Goal: Transaction & Acquisition: Purchase product/service

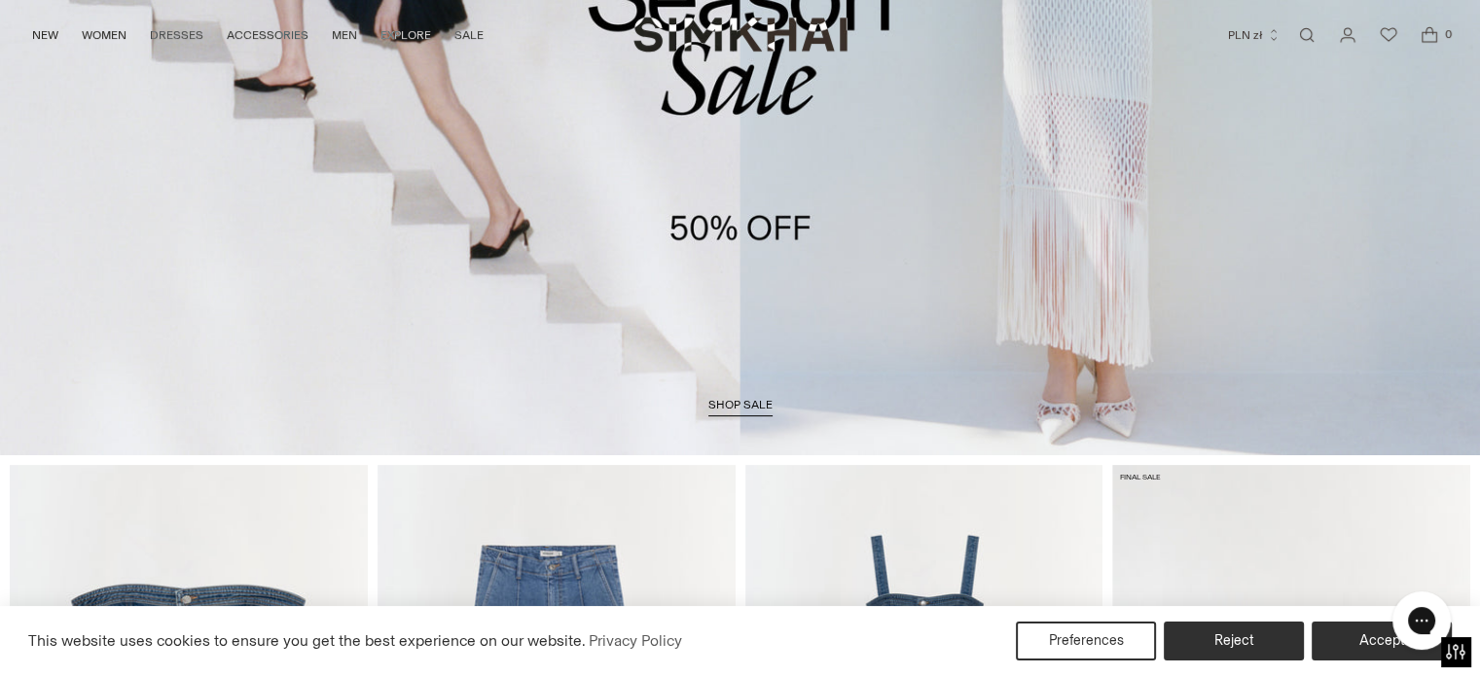
scroll to position [467, 0]
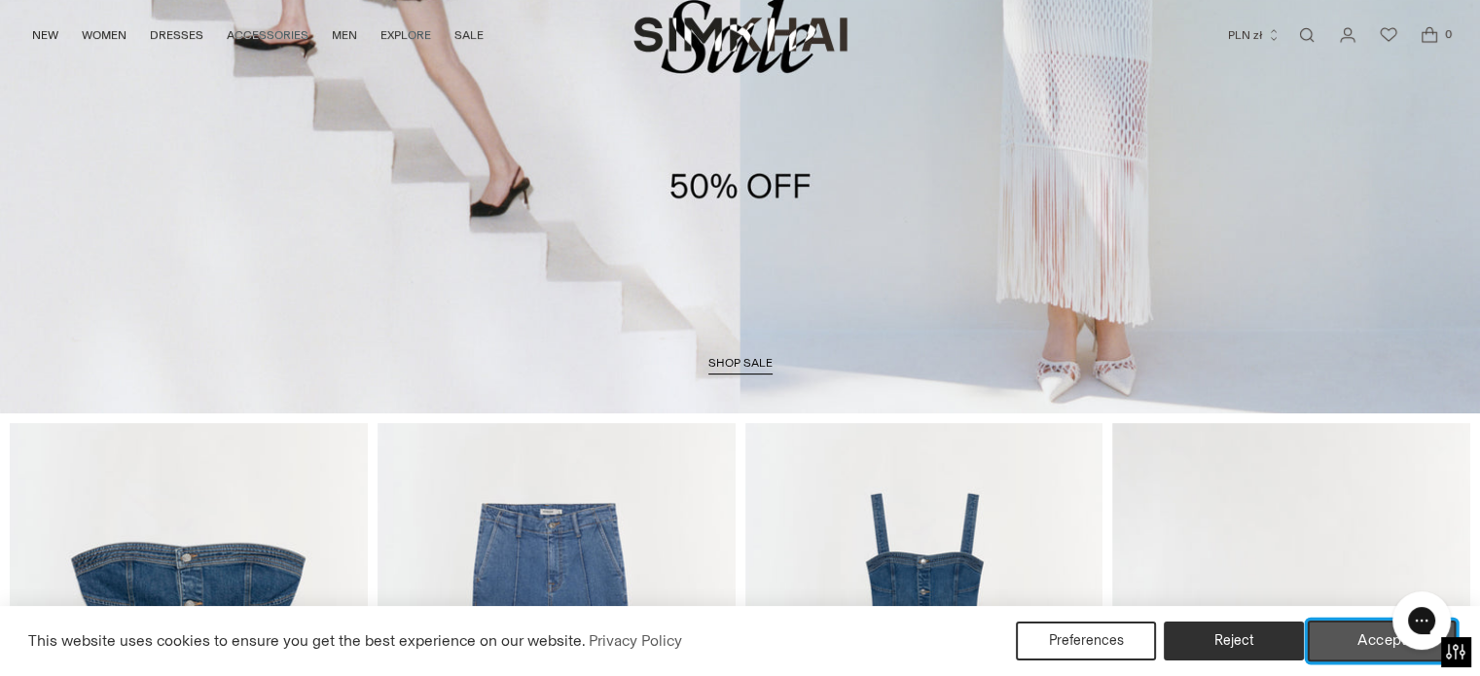
click at [1359, 640] on button "Accept" at bounding box center [1382, 641] width 149 height 41
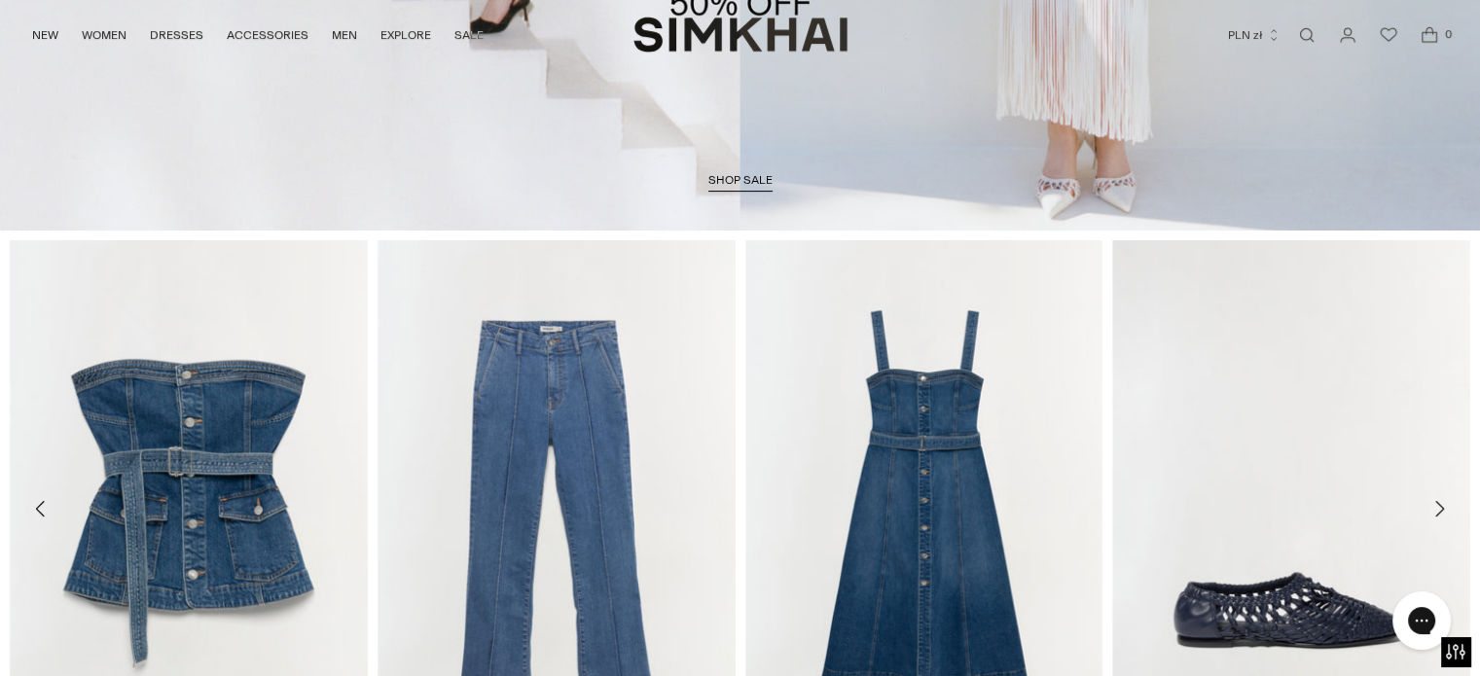
scroll to position [58, 0]
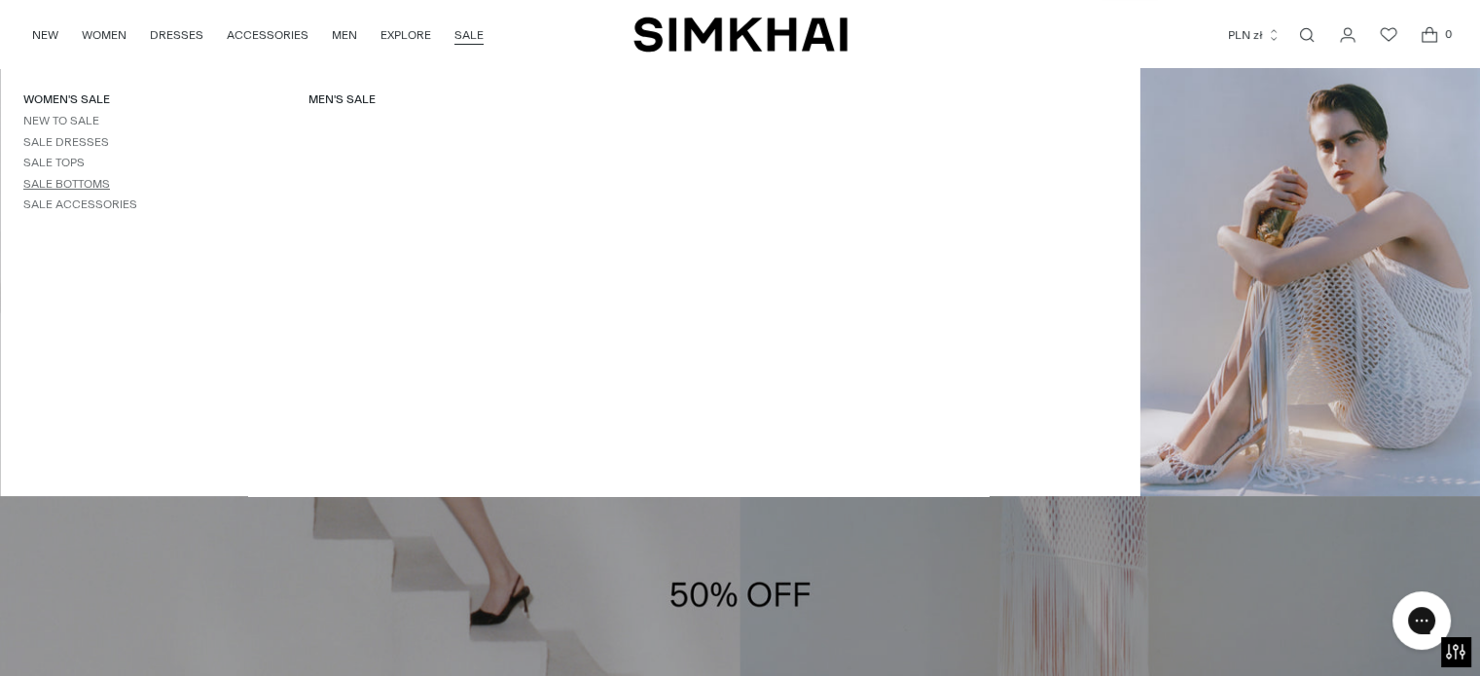
click at [67, 186] on link "Sale Bottoms" at bounding box center [66, 184] width 87 height 14
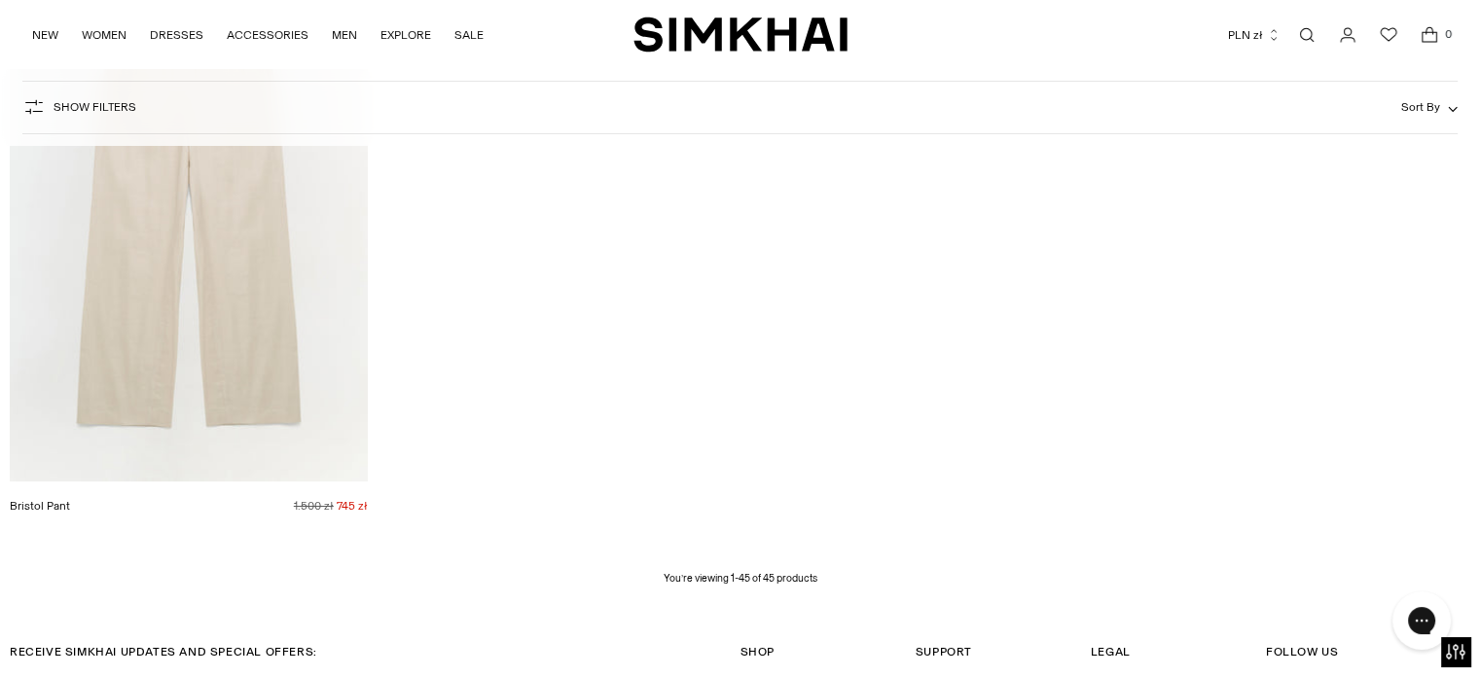
scroll to position [7395, 0]
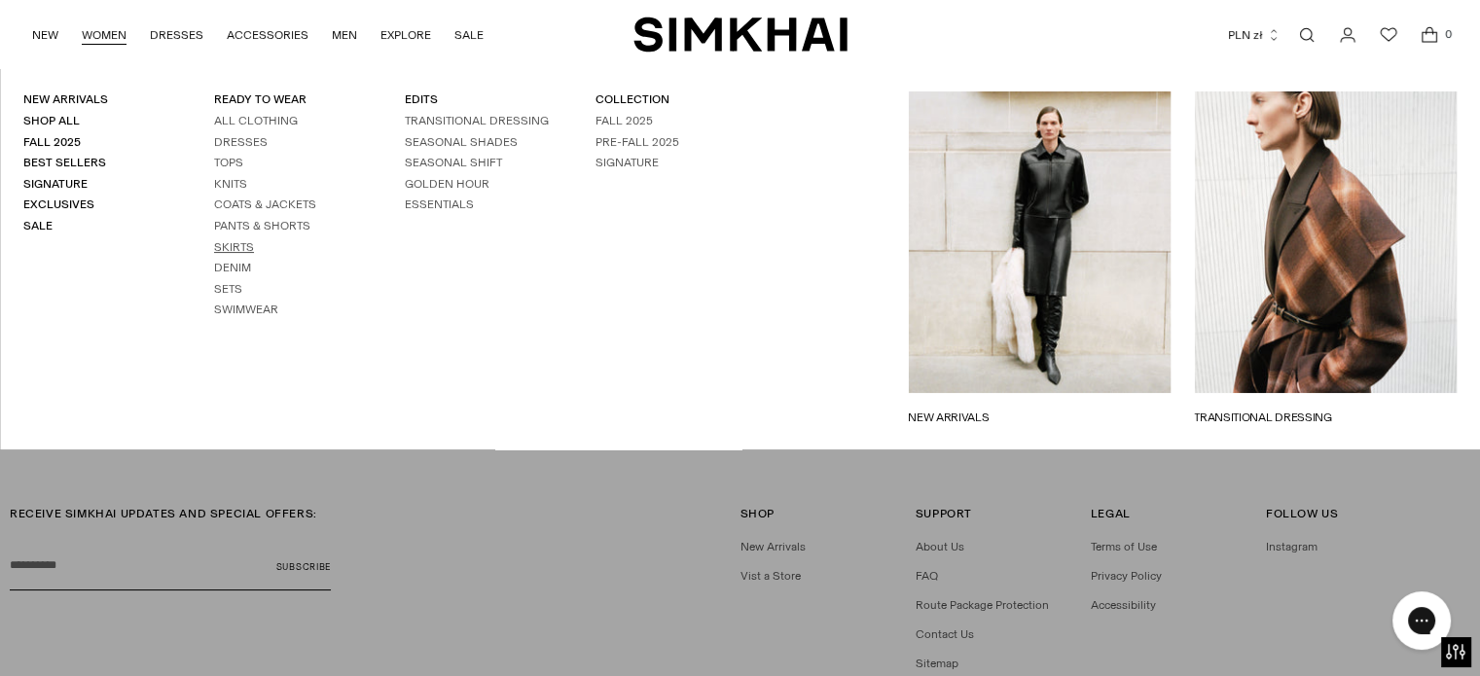
click at [226, 247] on link "Skirts" at bounding box center [234, 247] width 40 height 14
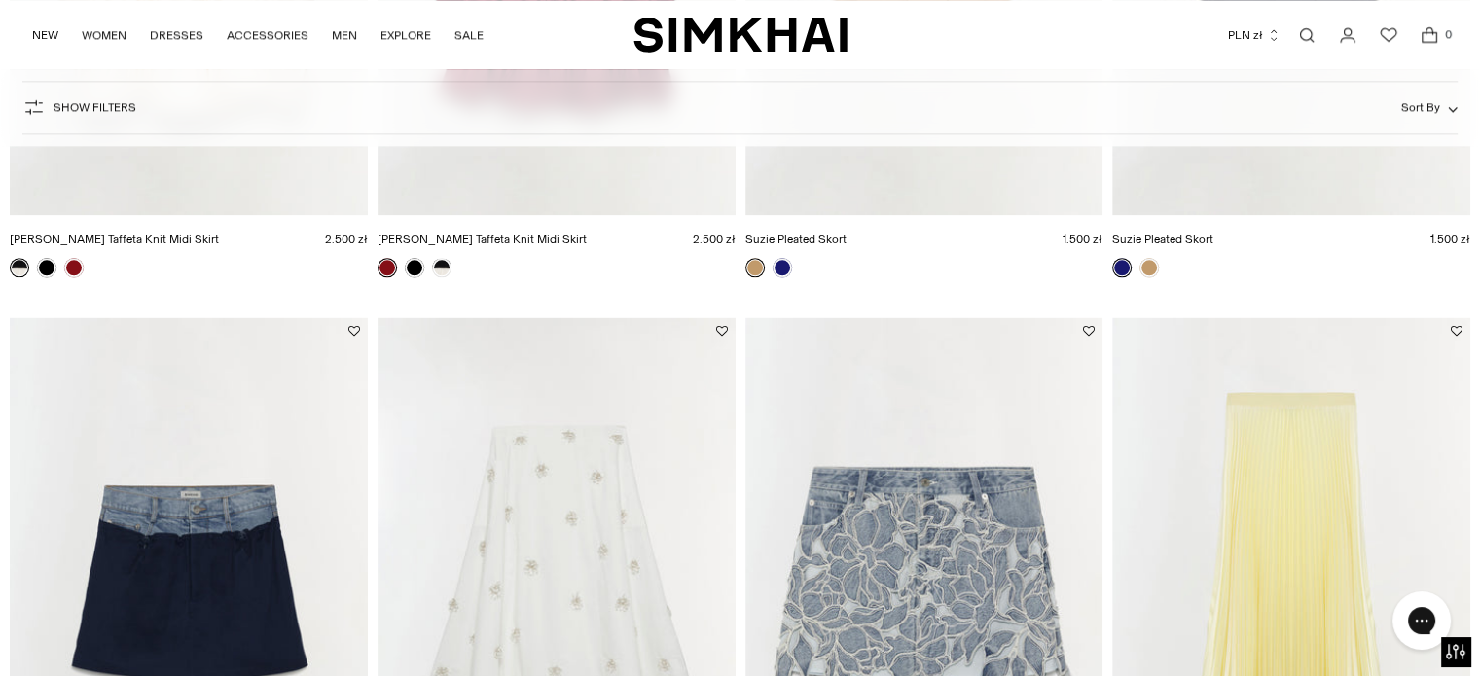
scroll to position [2763, 0]
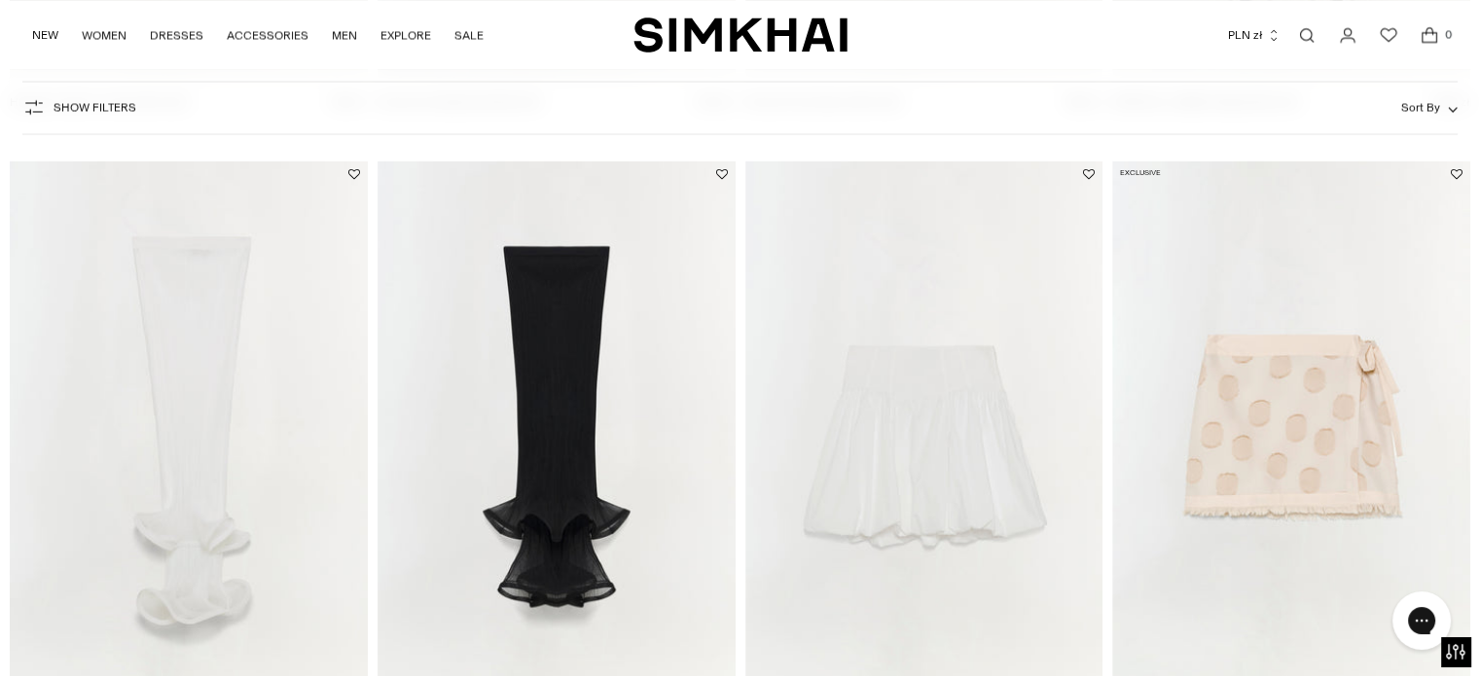
click at [0, 0] on img "Pippa Cotton Mini Skirt" at bounding box center [0, 0] width 0 height 0
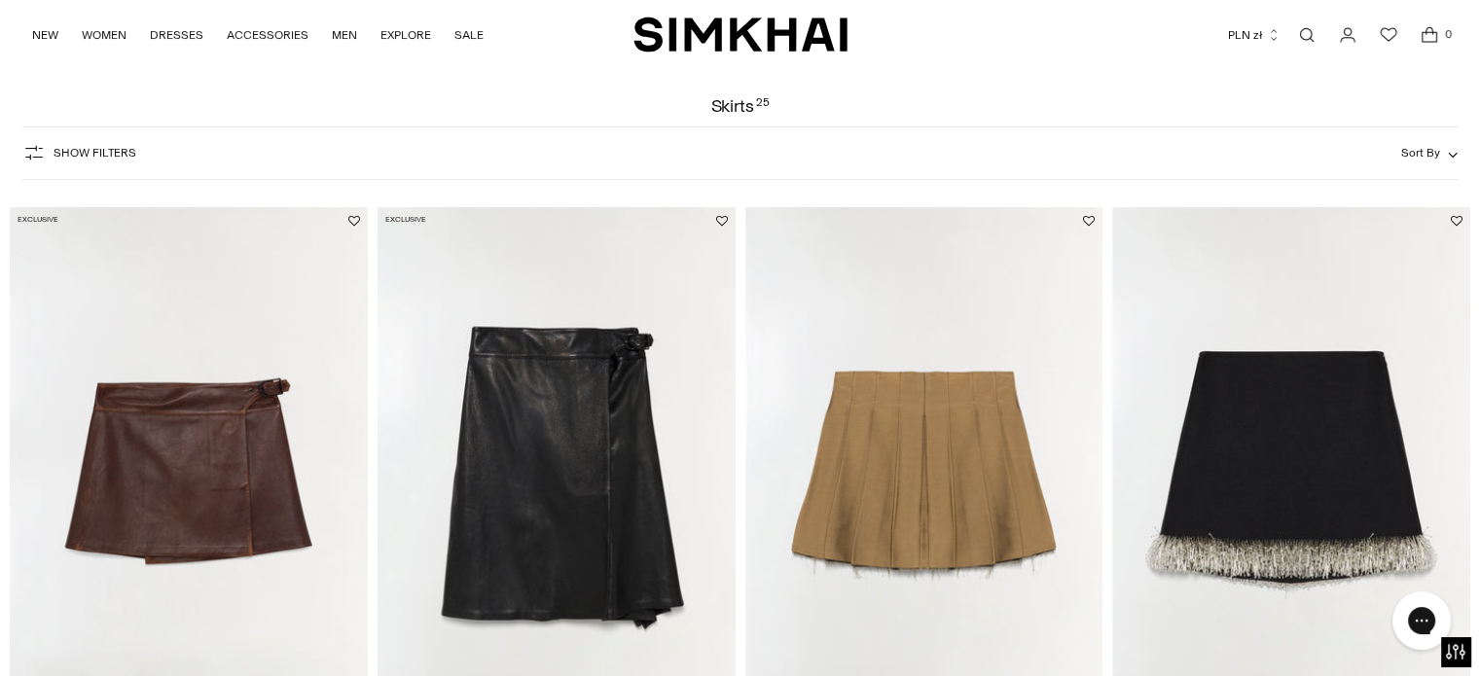
scroll to position [0, 0]
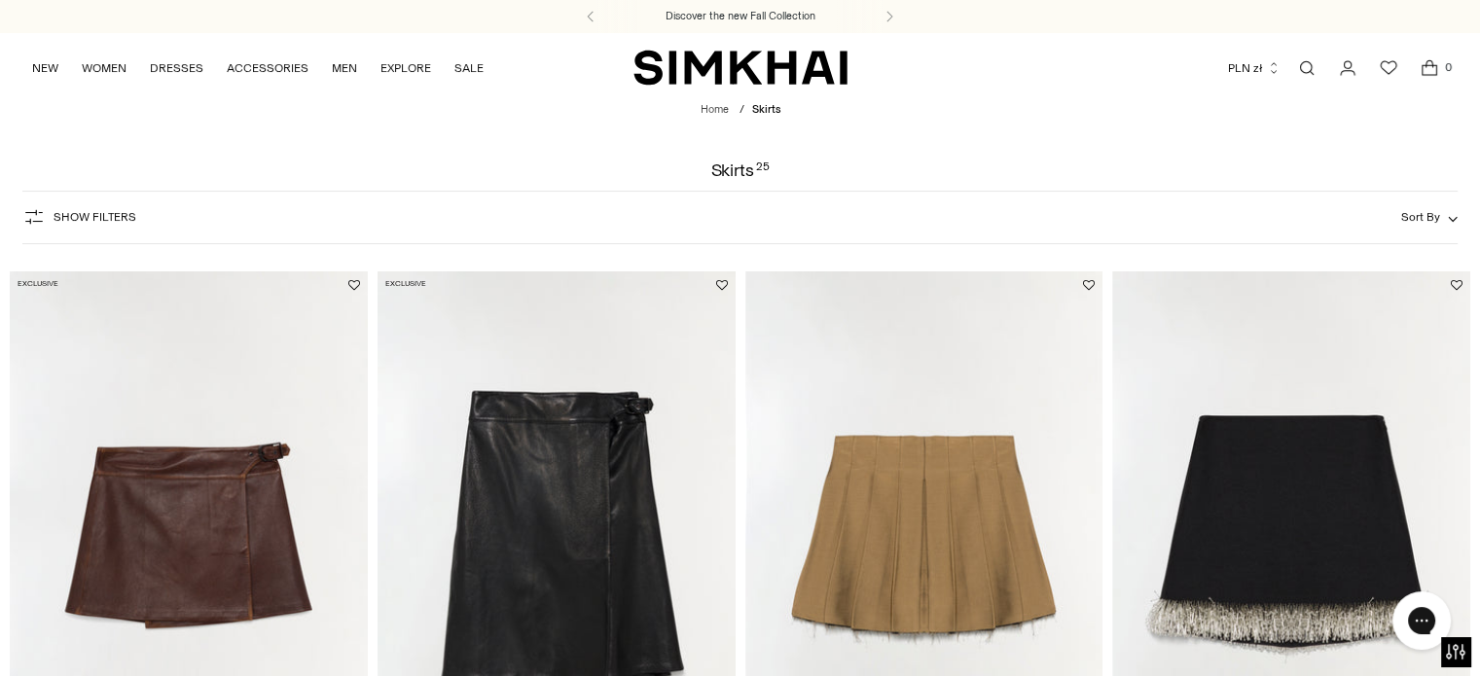
click at [0, 0] on img "Rives Pleated Mini Skort" at bounding box center [0, 0] width 0 height 0
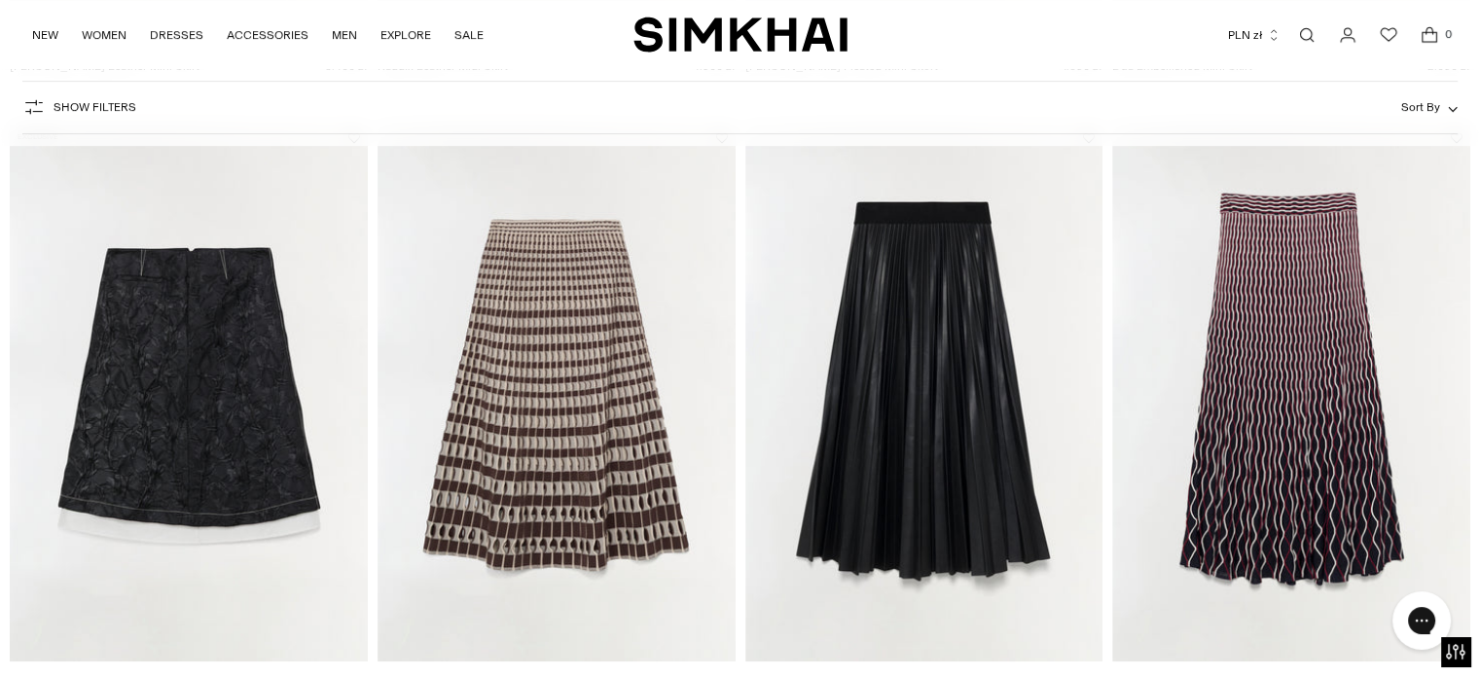
scroll to position [856, 0]
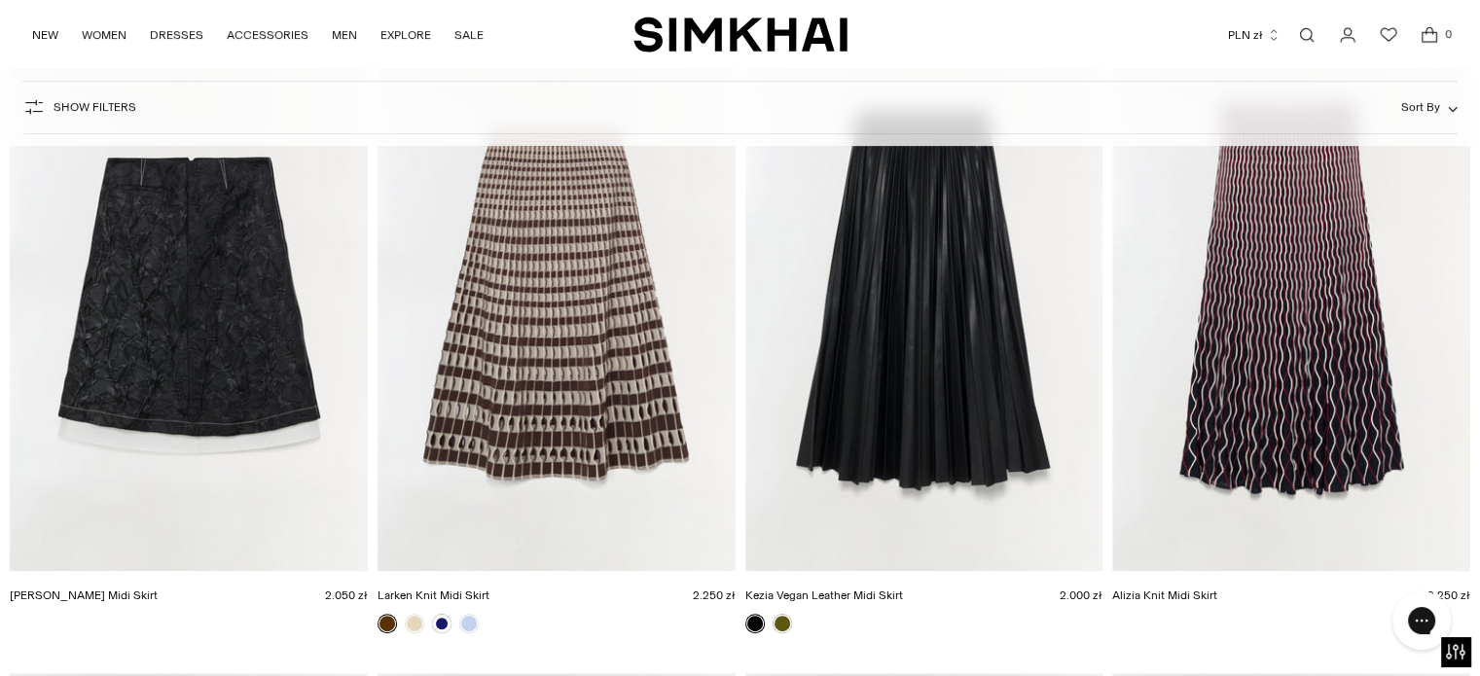
click at [0, 0] on img "Larken Knit Midi Skirt" at bounding box center [0, 0] width 0 height 0
click at [0, 0] on img "Kezia Vegan Leather Midi Skirt" at bounding box center [0, 0] width 0 height 0
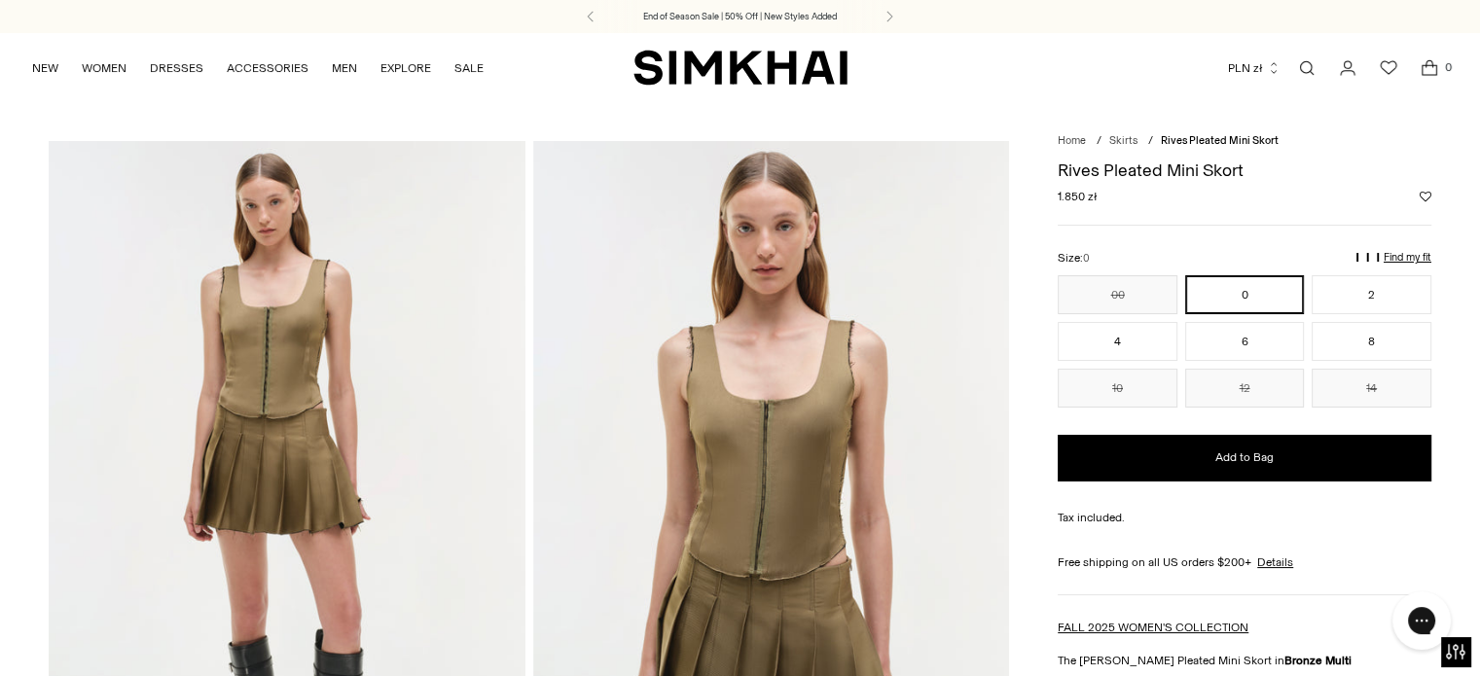
click at [1413, 254] on p "Find my fit" at bounding box center [1408, 258] width 48 height 12
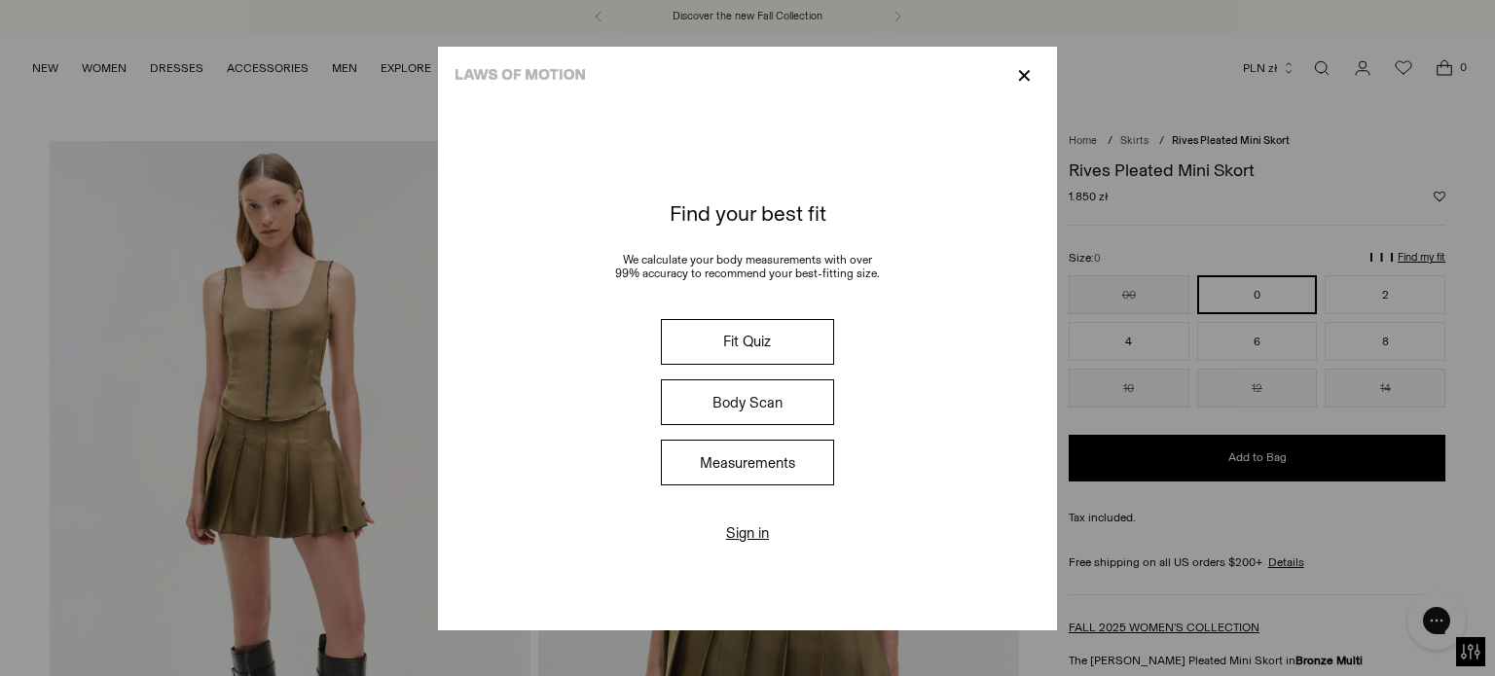
click at [727, 342] on button "Fit Quiz" at bounding box center [747, 342] width 173 height 46
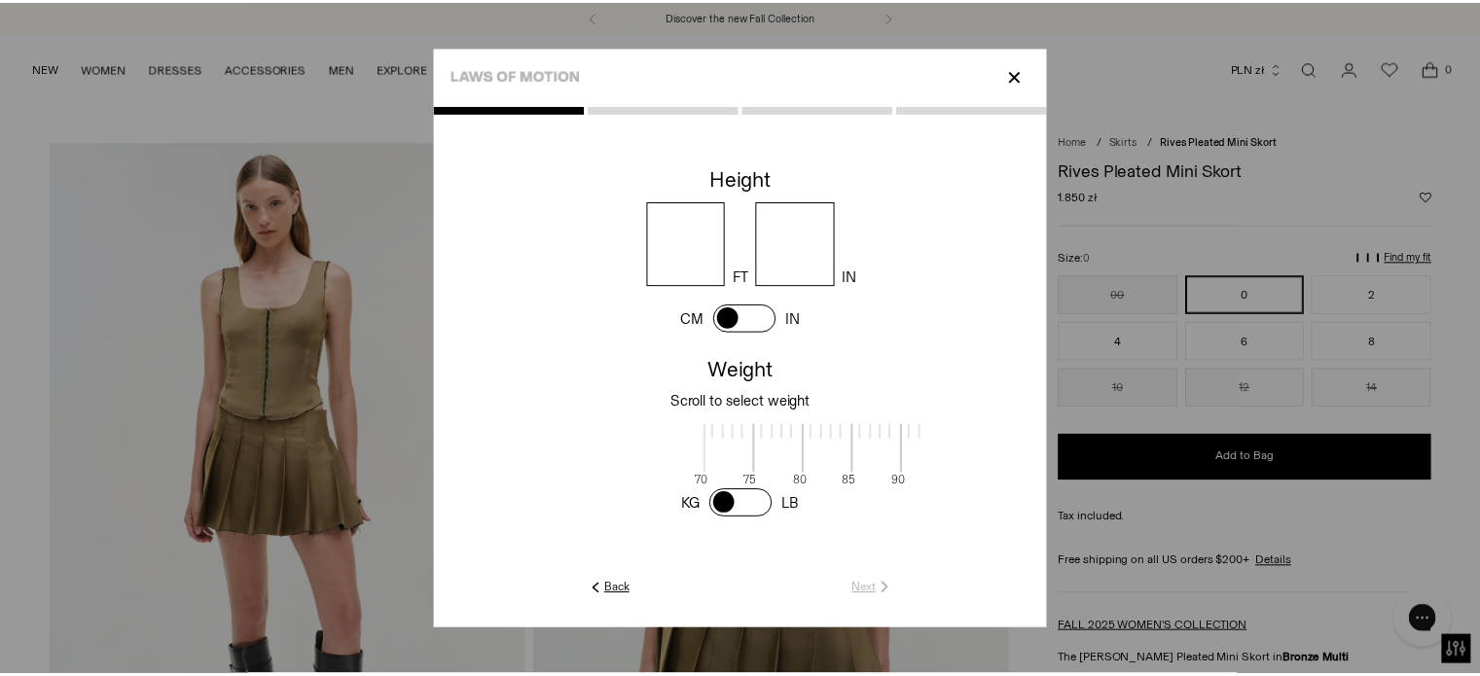
scroll to position [0, 632]
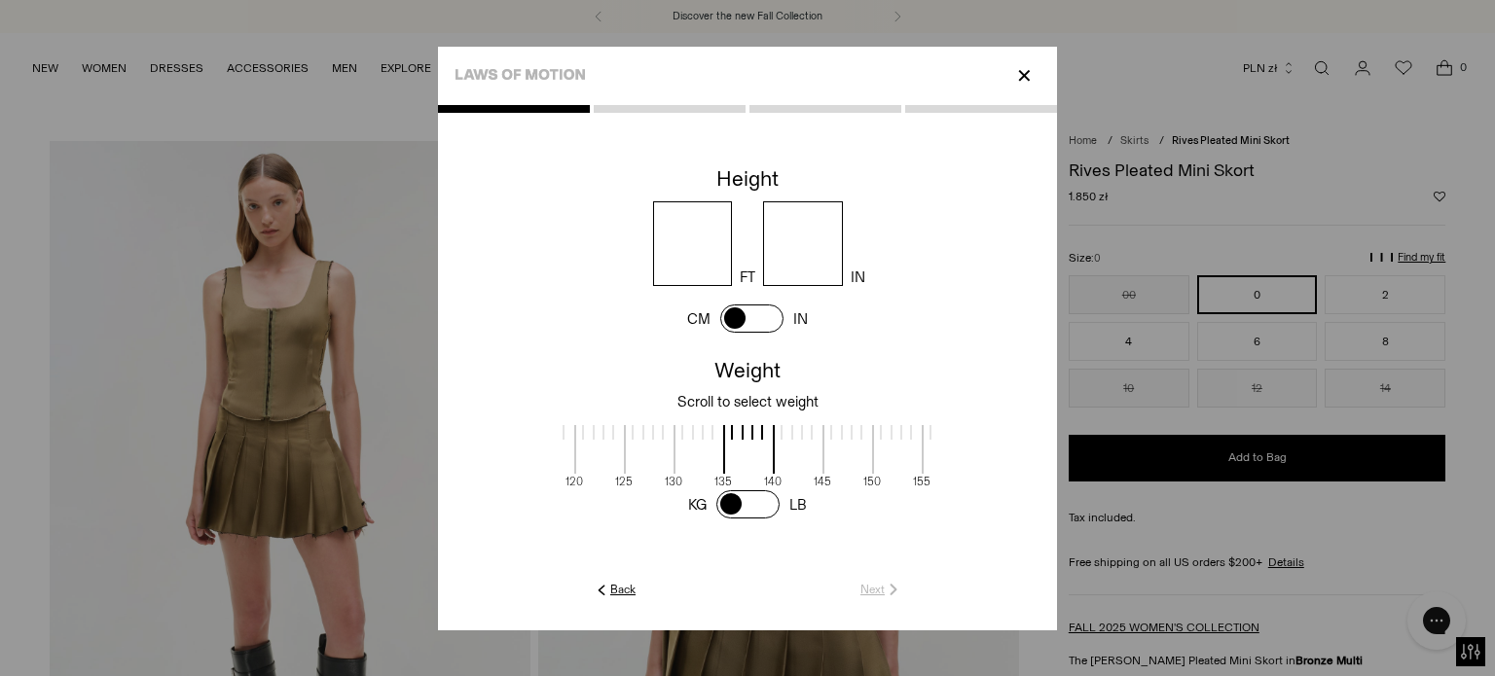
click at [698, 244] on input "number" at bounding box center [693, 243] width 80 height 85
type input "*"
click at [786, 251] on input "number" at bounding box center [803, 243] width 80 height 85
type input "*"
click at [720, 443] on span at bounding box center [699, 449] width 52 height 49
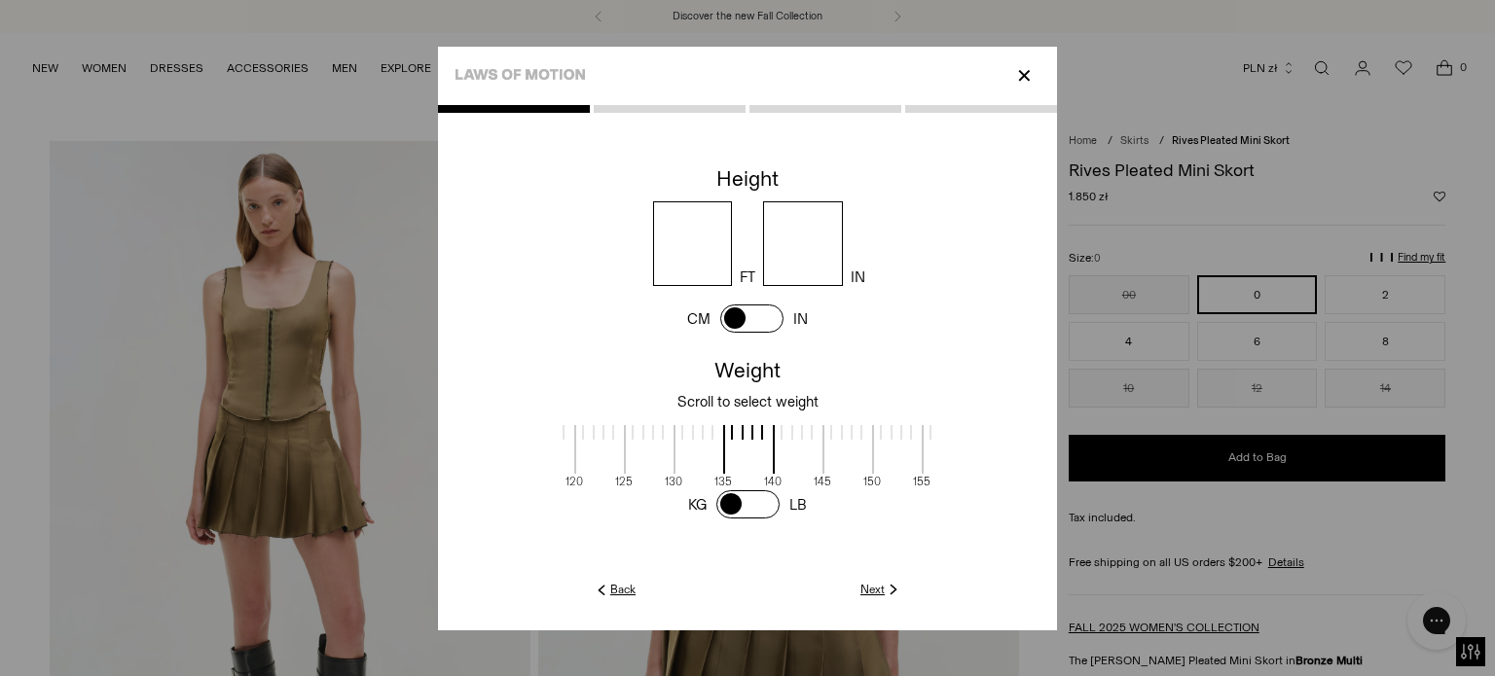
click at [733, 427] on span at bounding box center [749, 449] width 52 height 49
click at [709, 431] on div at bounding box center [697, 432] width 49 height 15
click at [724, 433] on span at bounding box center [749, 449] width 52 height 49
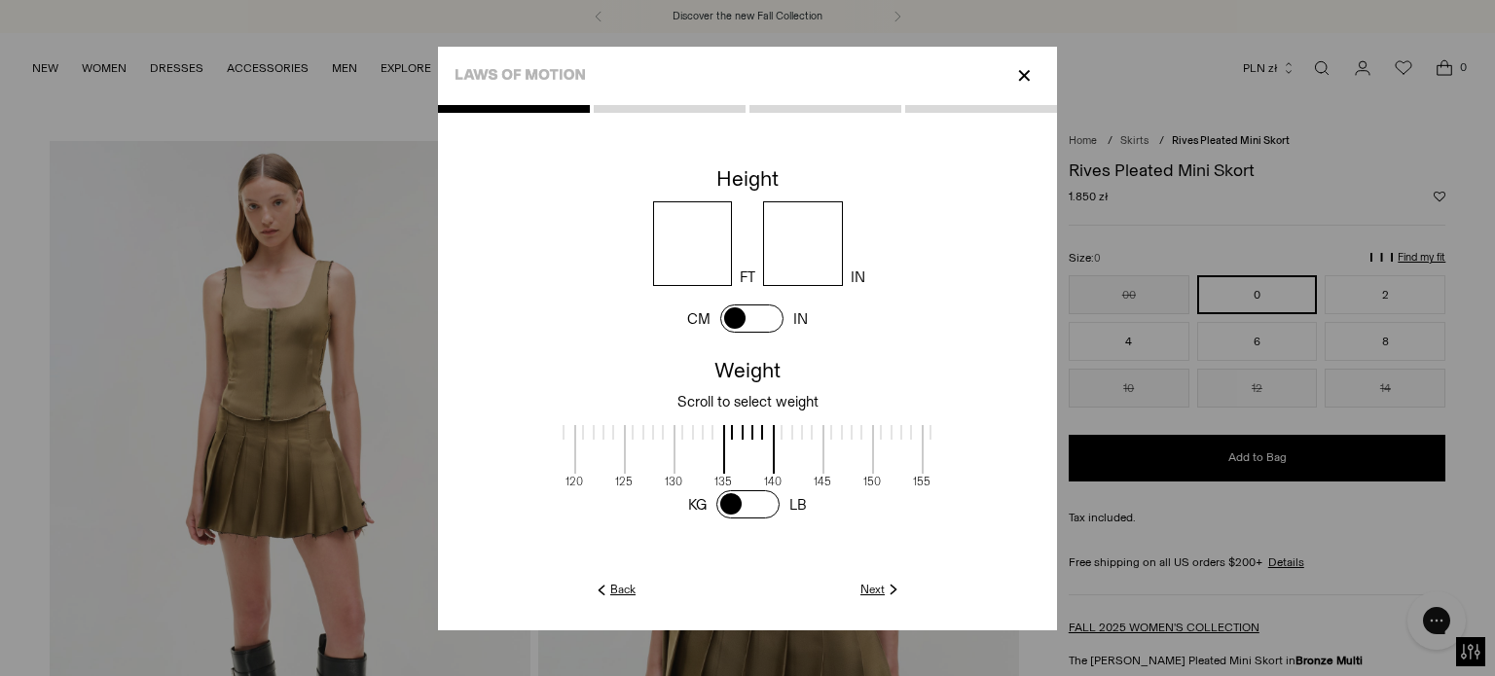
click at [876, 591] on link "Next" at bounding box center [881, 590] width 42 height 18
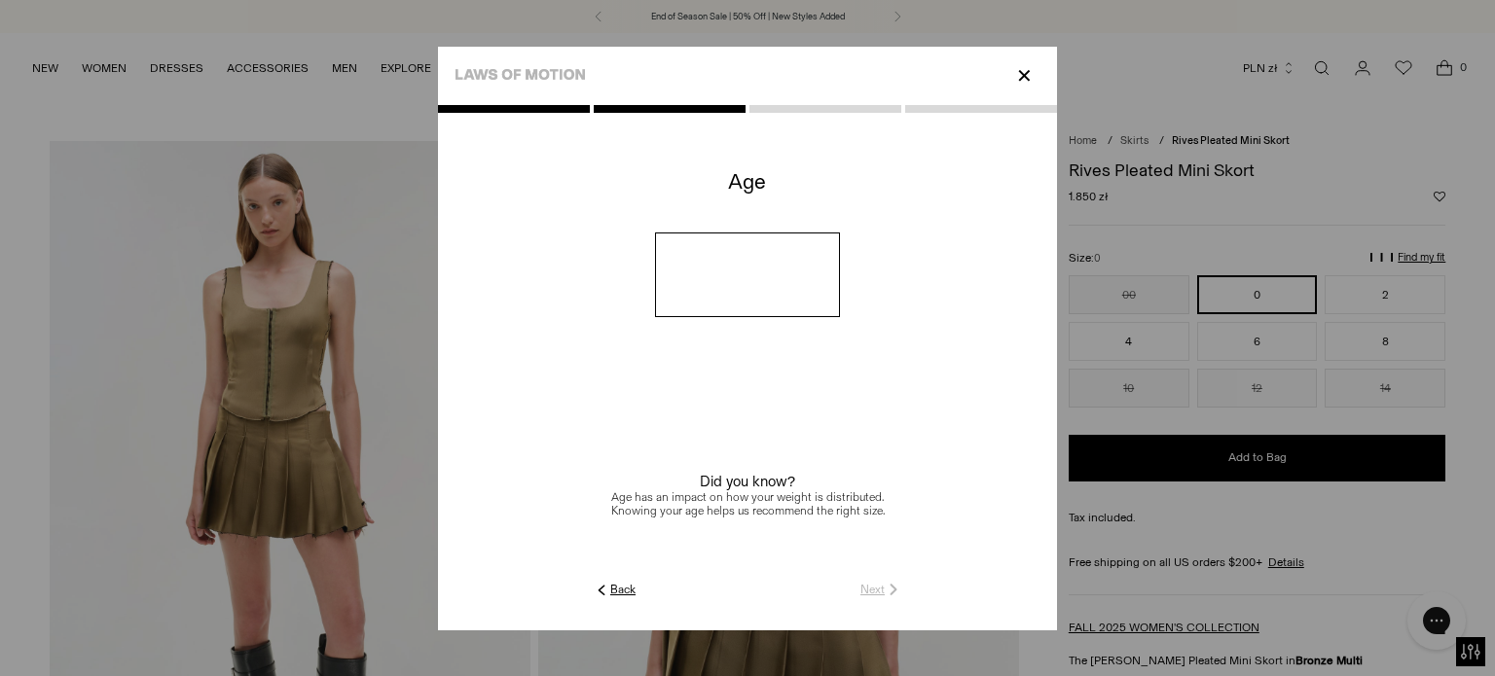
click at [737, 273] on input "number" at bounding box center [748, 275] width 186 height 85
type input "**"
click at [869, 588] on link "Next" at bounding box center [881, 590] width 42 height 18
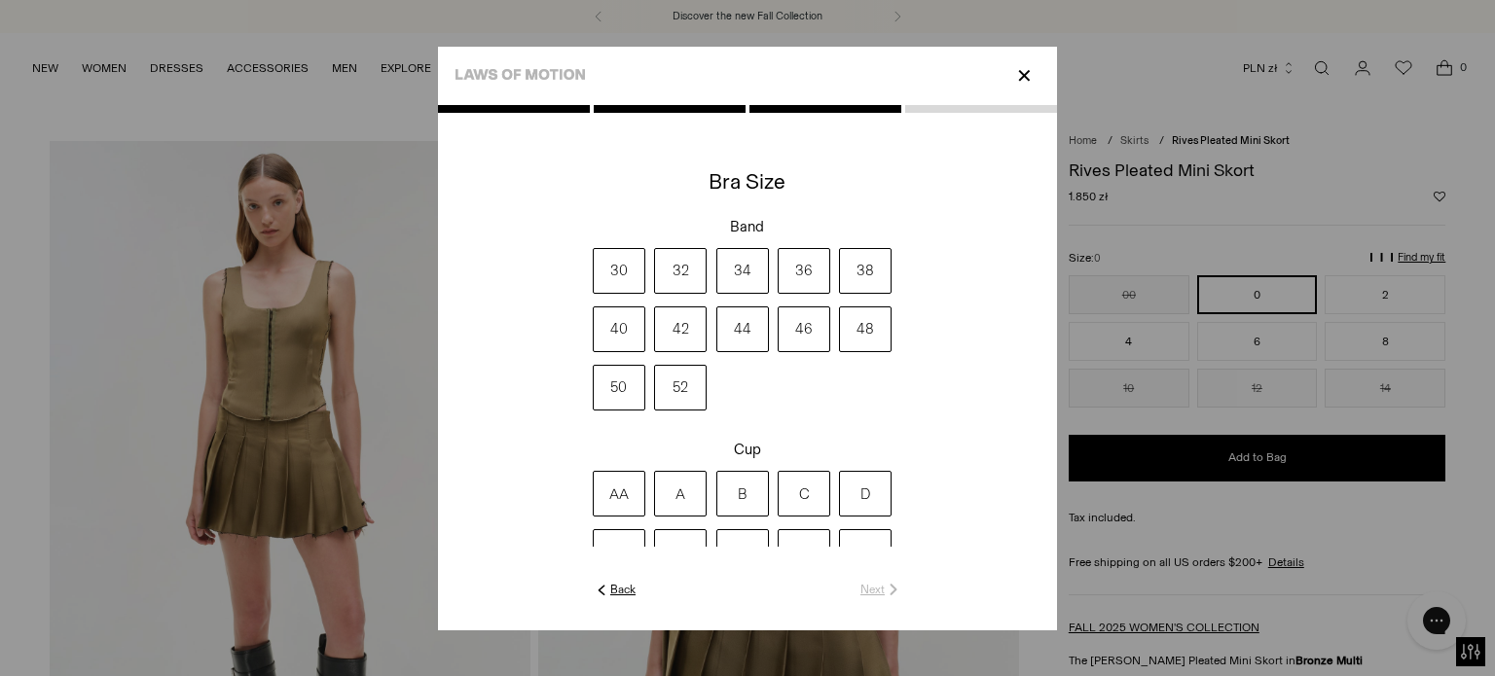
click at [735, 266] on label "34" at bounding box center [742, 271] width 53 height 46
click at [861, 489] on label "D" at bounding box center [865, 494] width 53 height 46
click at [874, 587] on link "Next" at bounding box center [881, 590] width 42 height 18
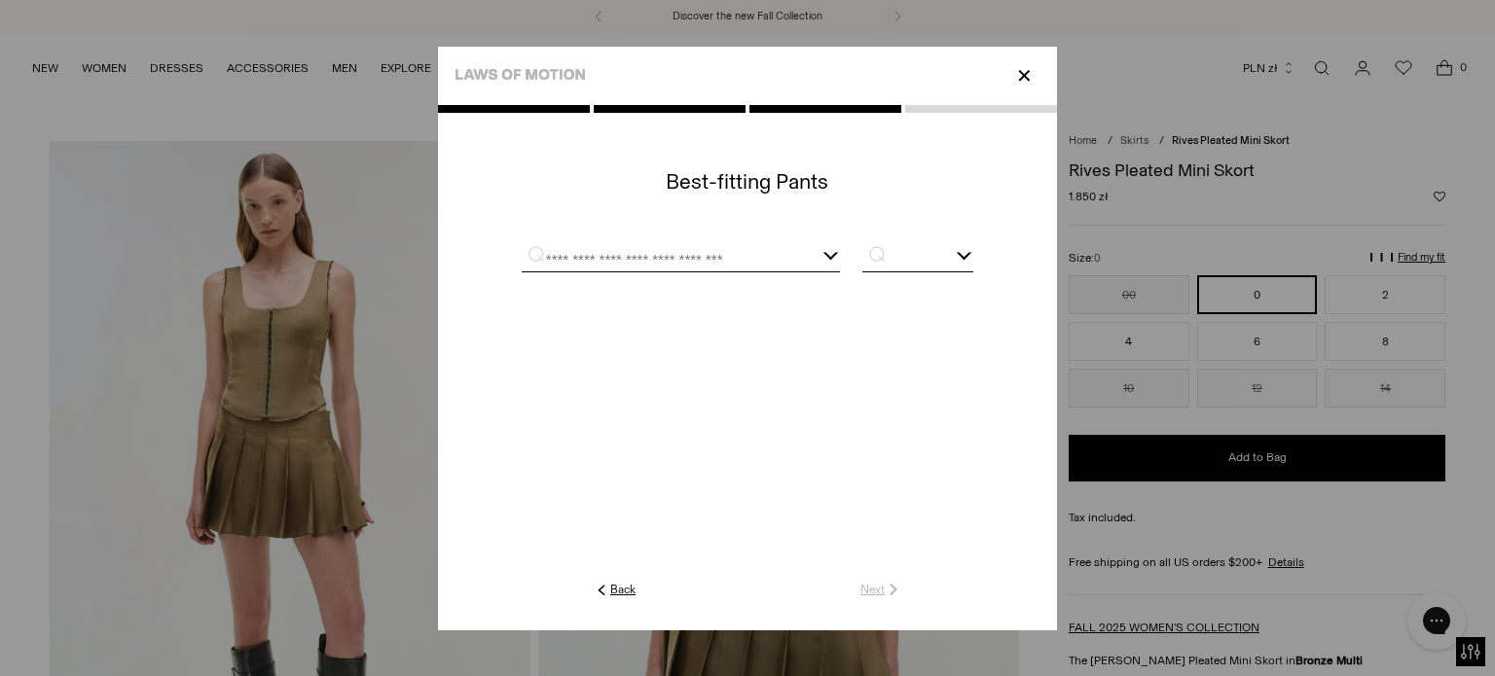
click at [651, 259] on input "text" at bounding box center [657, 259] width 270 height 24
type input "*"
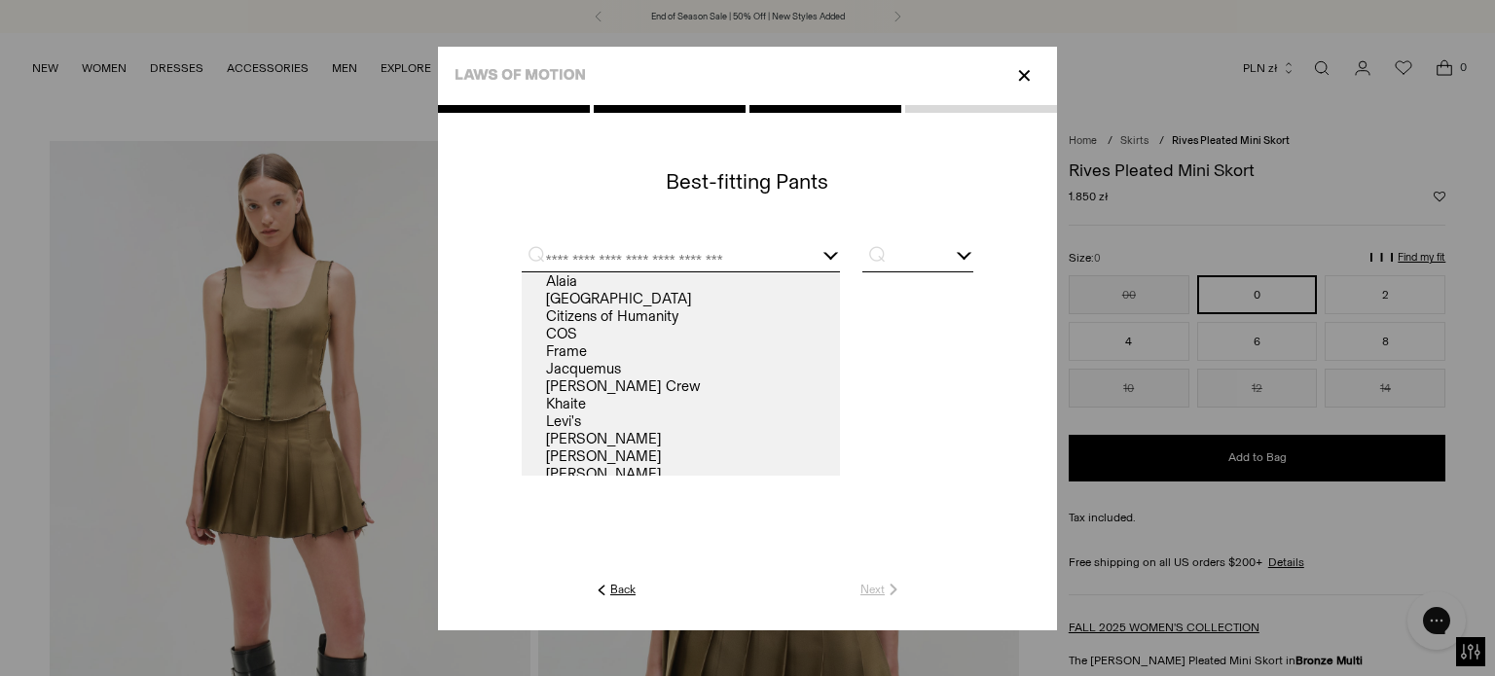
type input "*"
click at [629, 282] on link "Alaia" at bounding box center [681, 281] width 318 height 18
type input "*****"
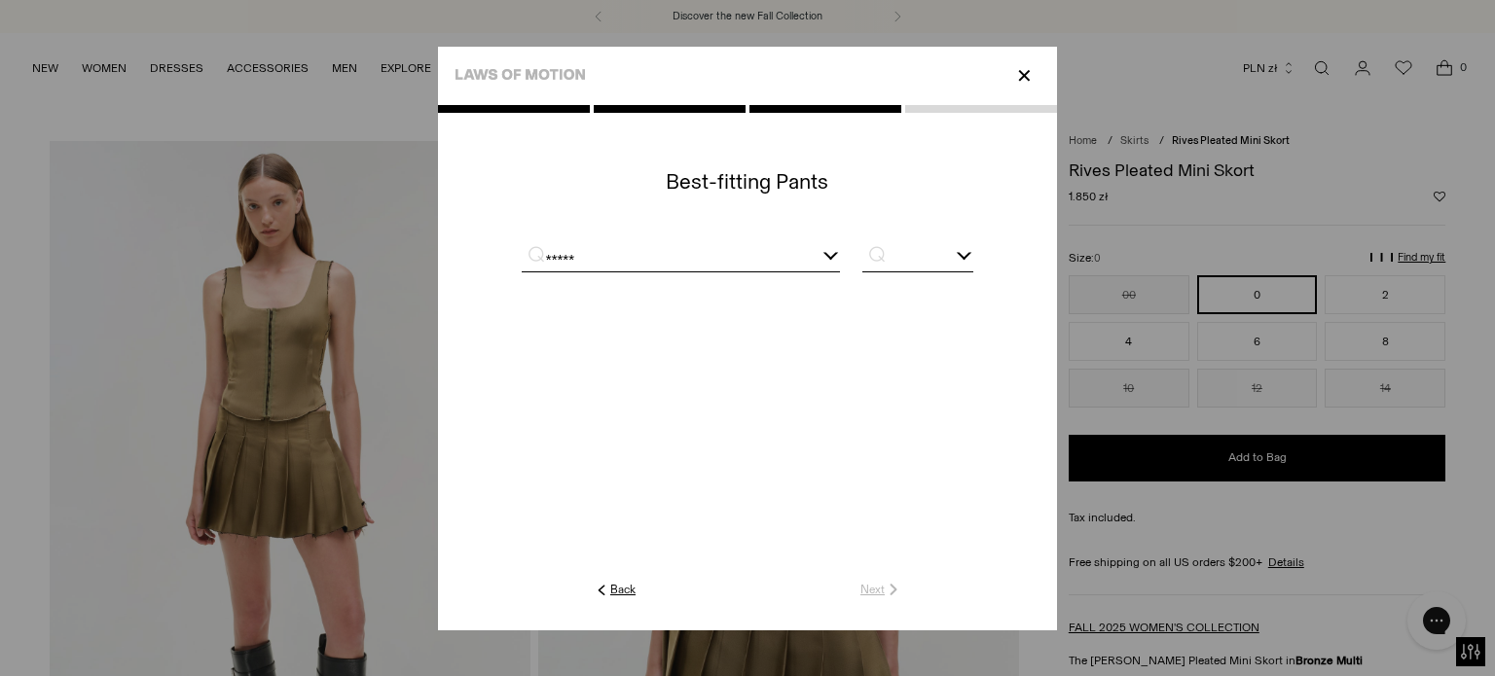
click at [895, 257] on input "text" at bounding box center [917, 259] width 111 height 24
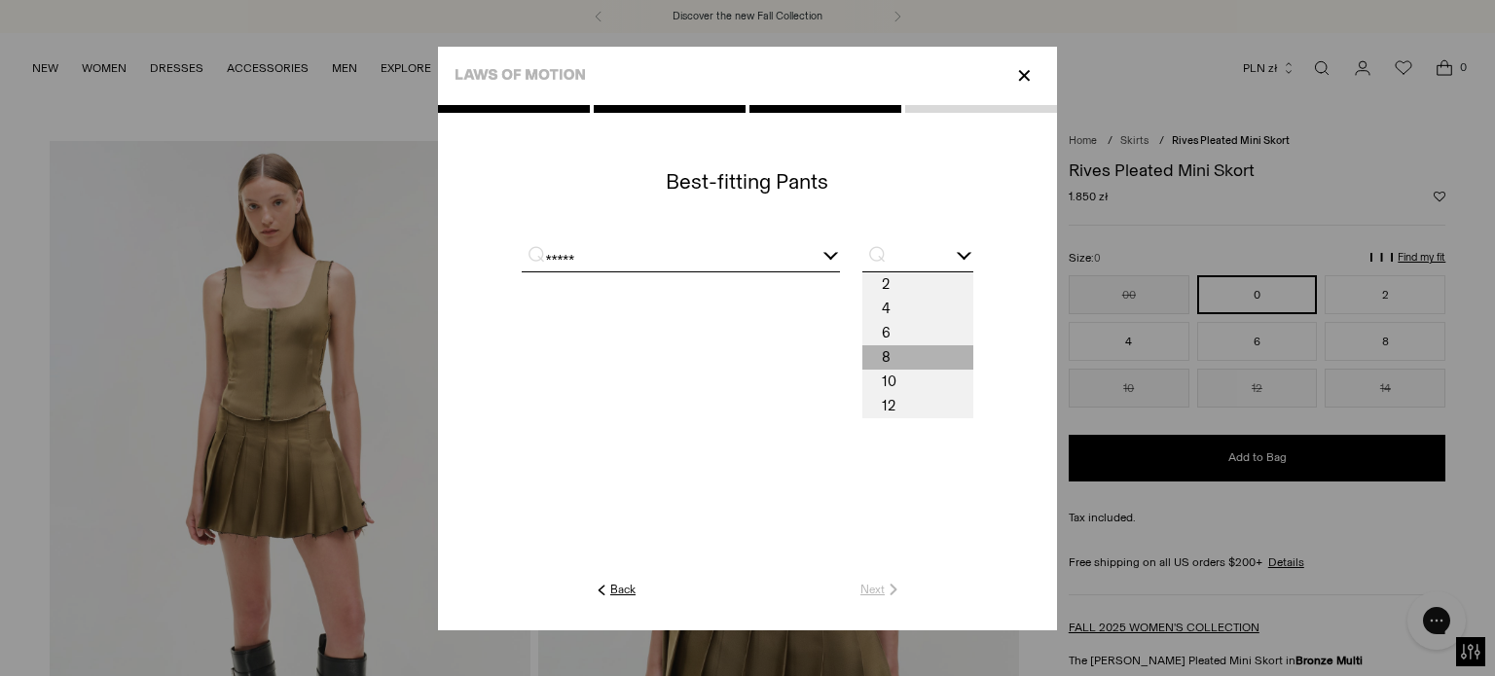
click at [884, 345] on span "8" at bounding box center [917, 357] width 111 height 24
type input "*"
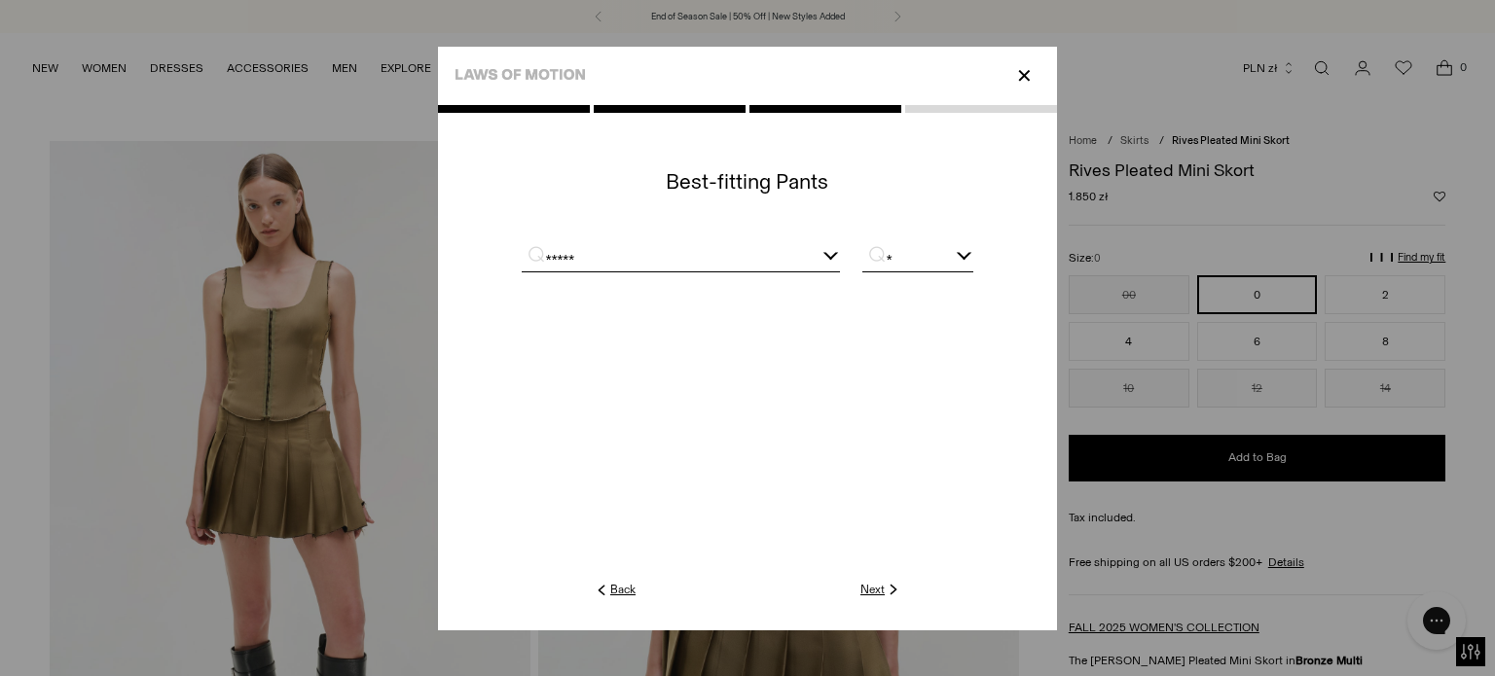
click at [869, 586] on link "Next" at bounding box center [881, 590] width 42 height 18
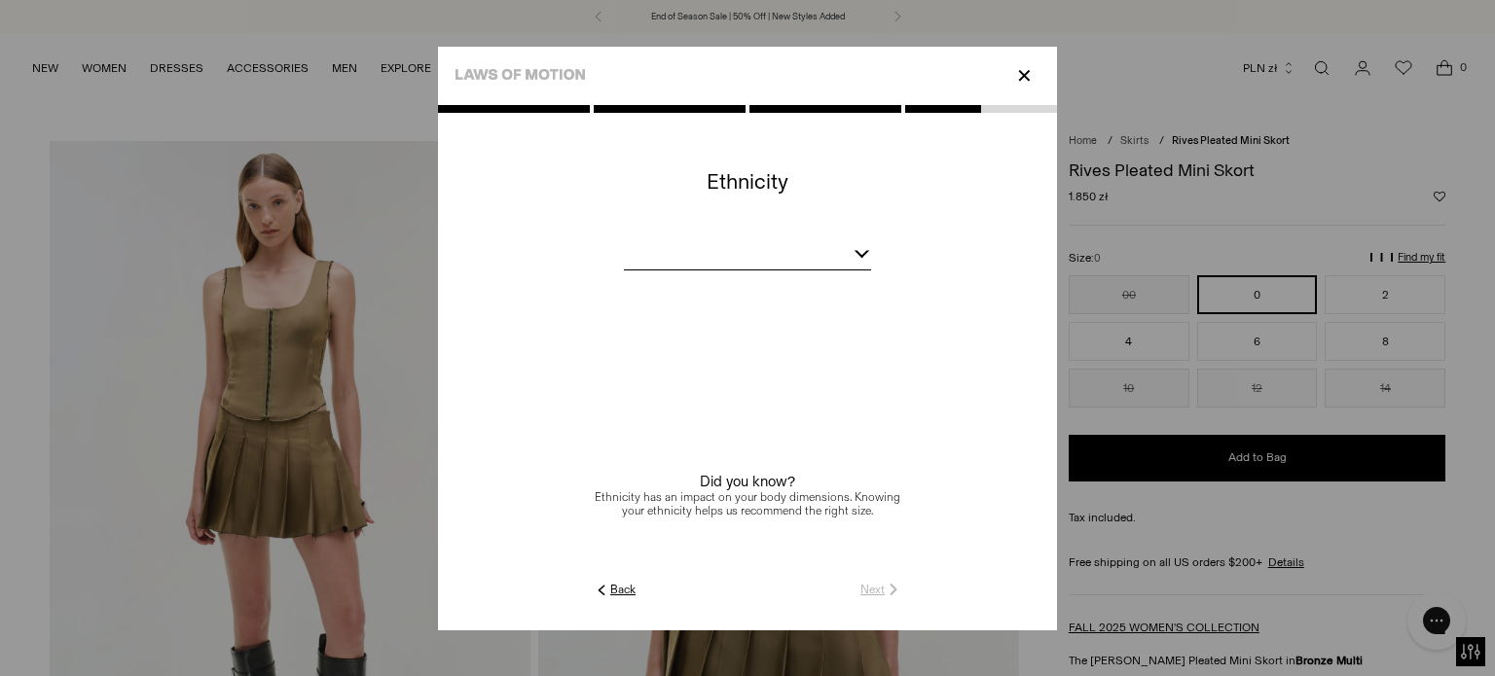
click at [823, 226] on c-title at bounding box center [747, 197] width 619 height 73
click at [809, 249] on div at bounding box center [747, 257] width 247 height 24
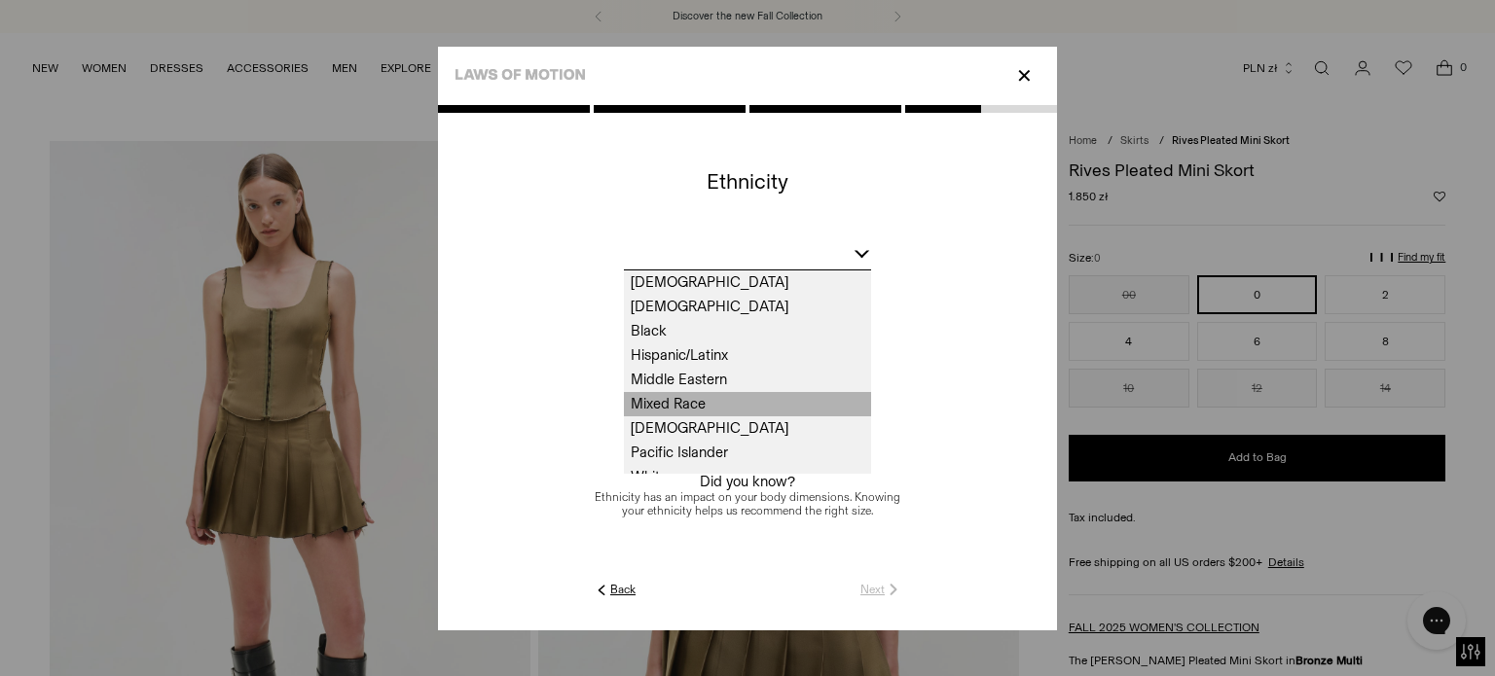
click at [654, 412] on span "Mixed Race" at bounding box center [747, 404] width 247 height 24
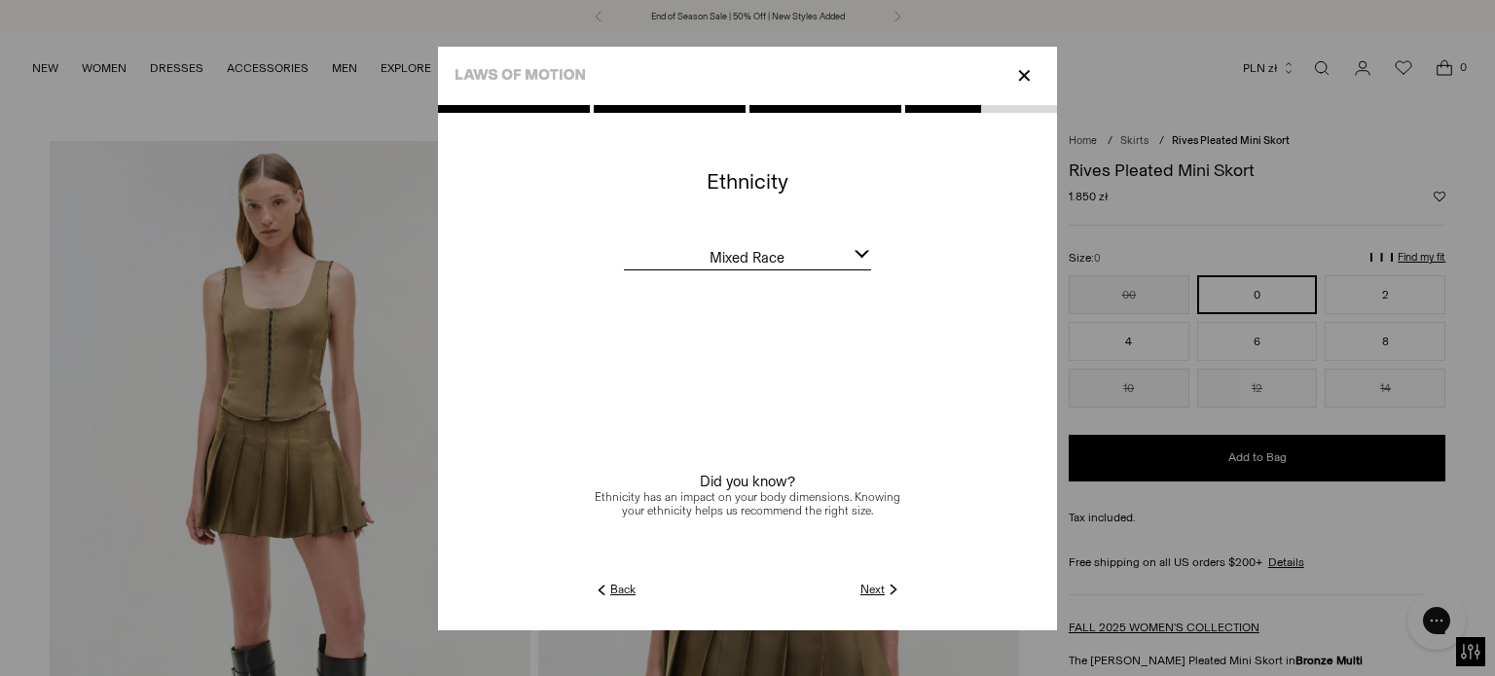
click at [872, 590] on link "Next" at bounding box center [881, 590] width 42 height 18
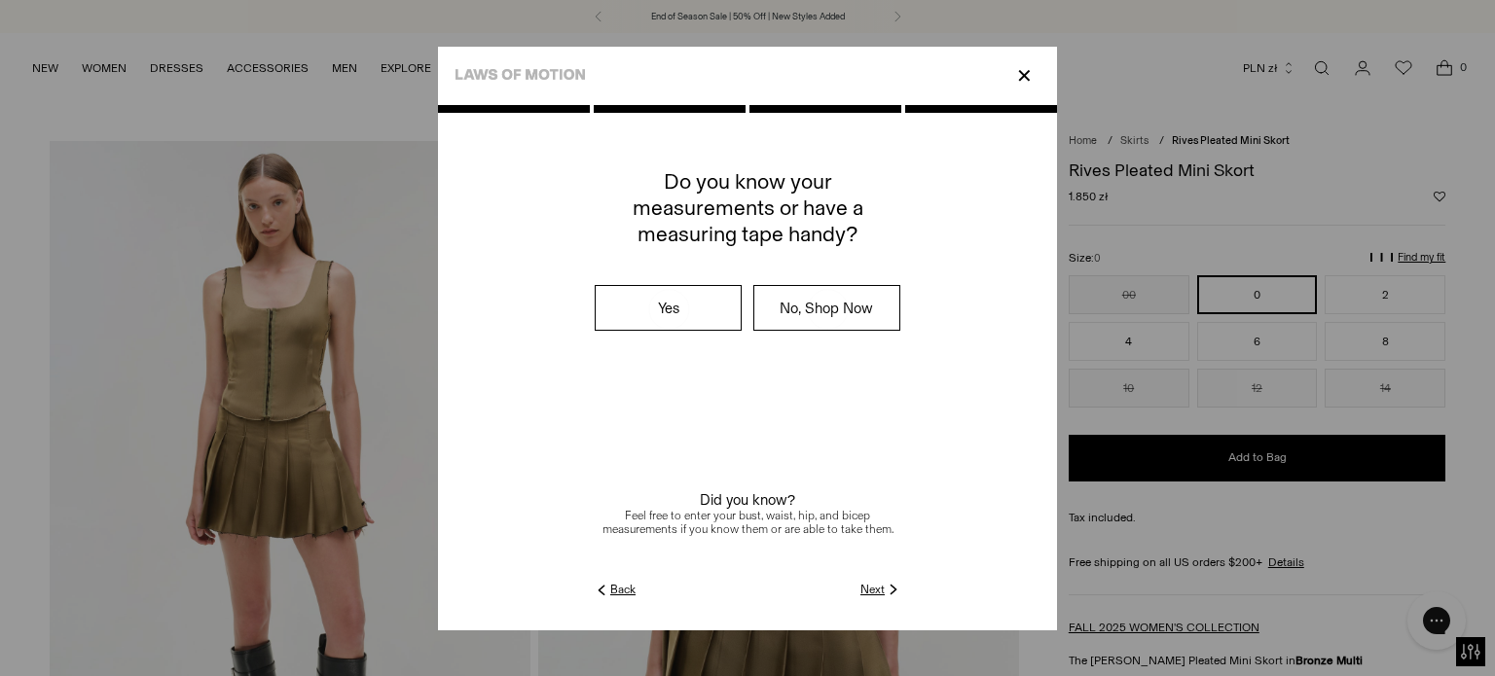
click at [875, 591] on link "Next" at bounding box center [881, 590] width 42 height 18
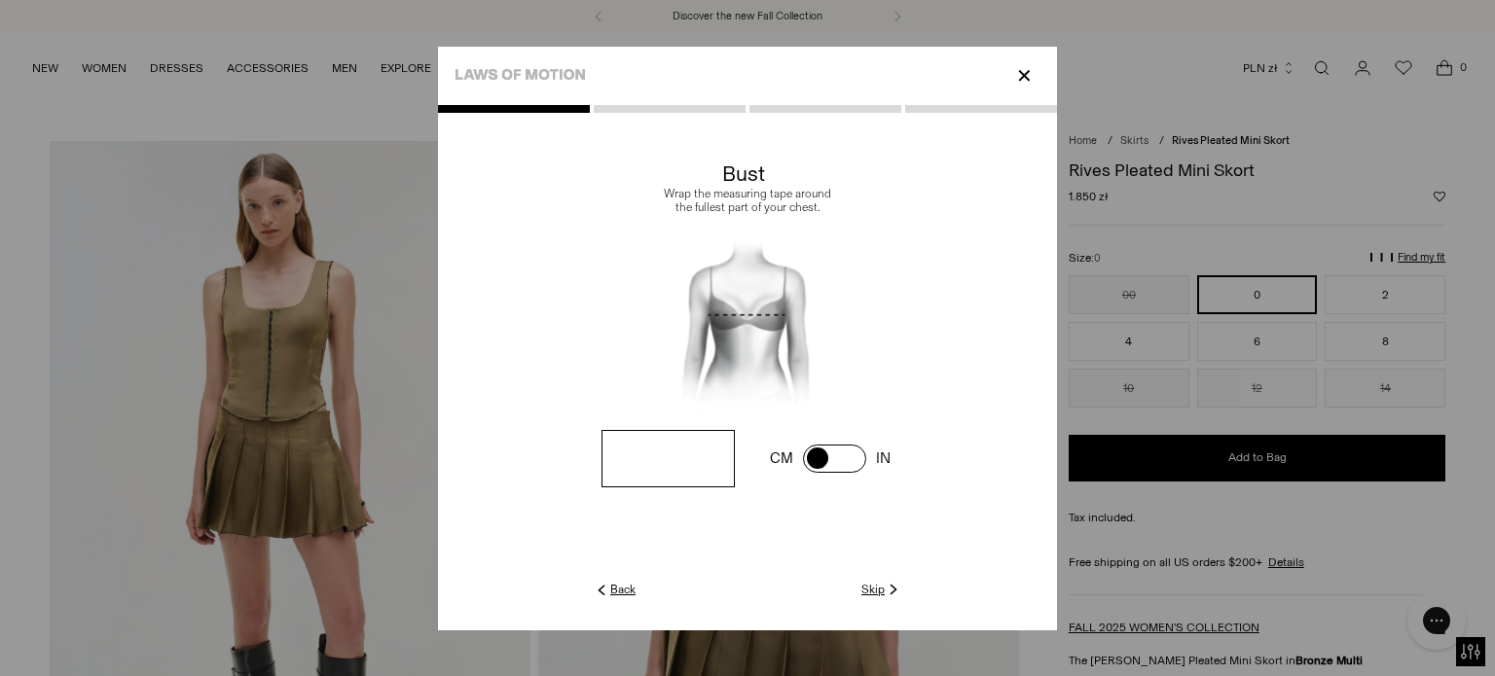
click at [875, 591] on link "Skip" at bounding box center [881, 590] width 41 height 18
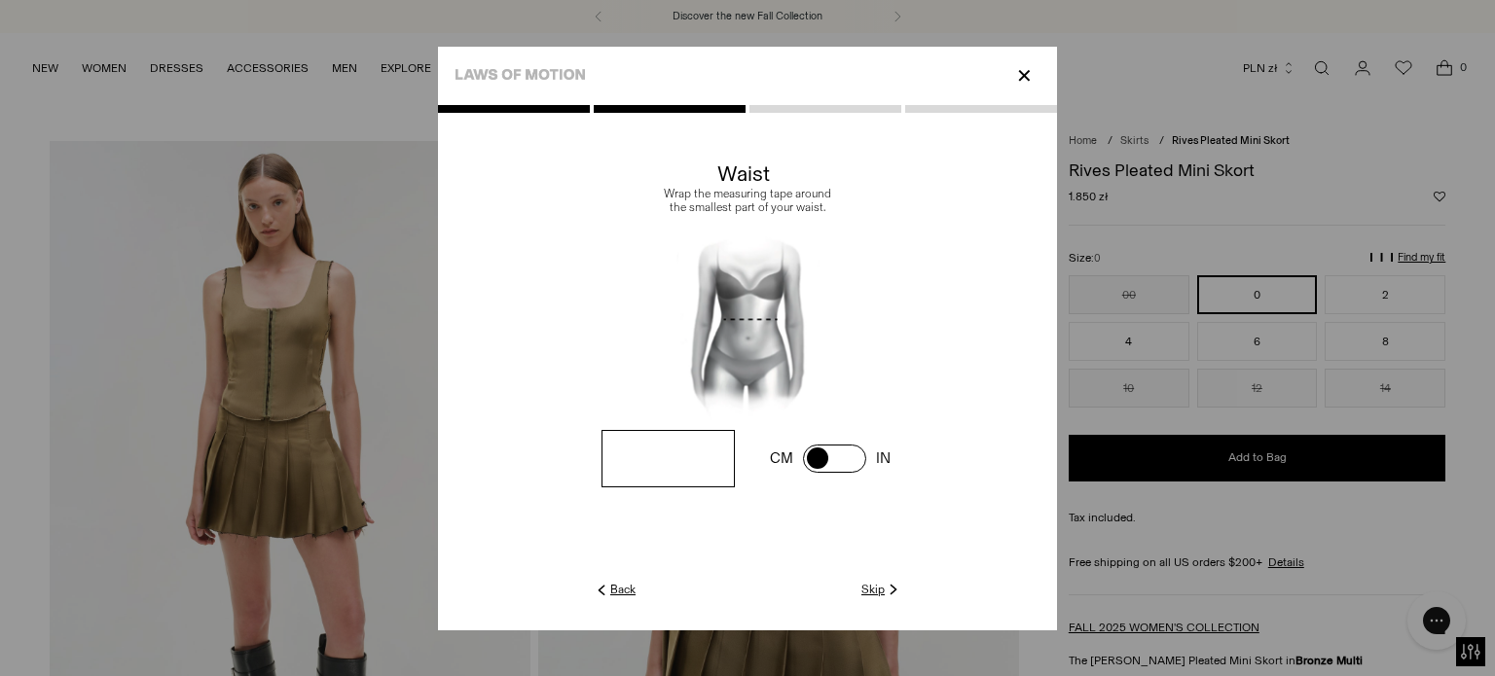
click at [875, 591] on link "Skip" at bounding box center [881, 590] width 41 height 18
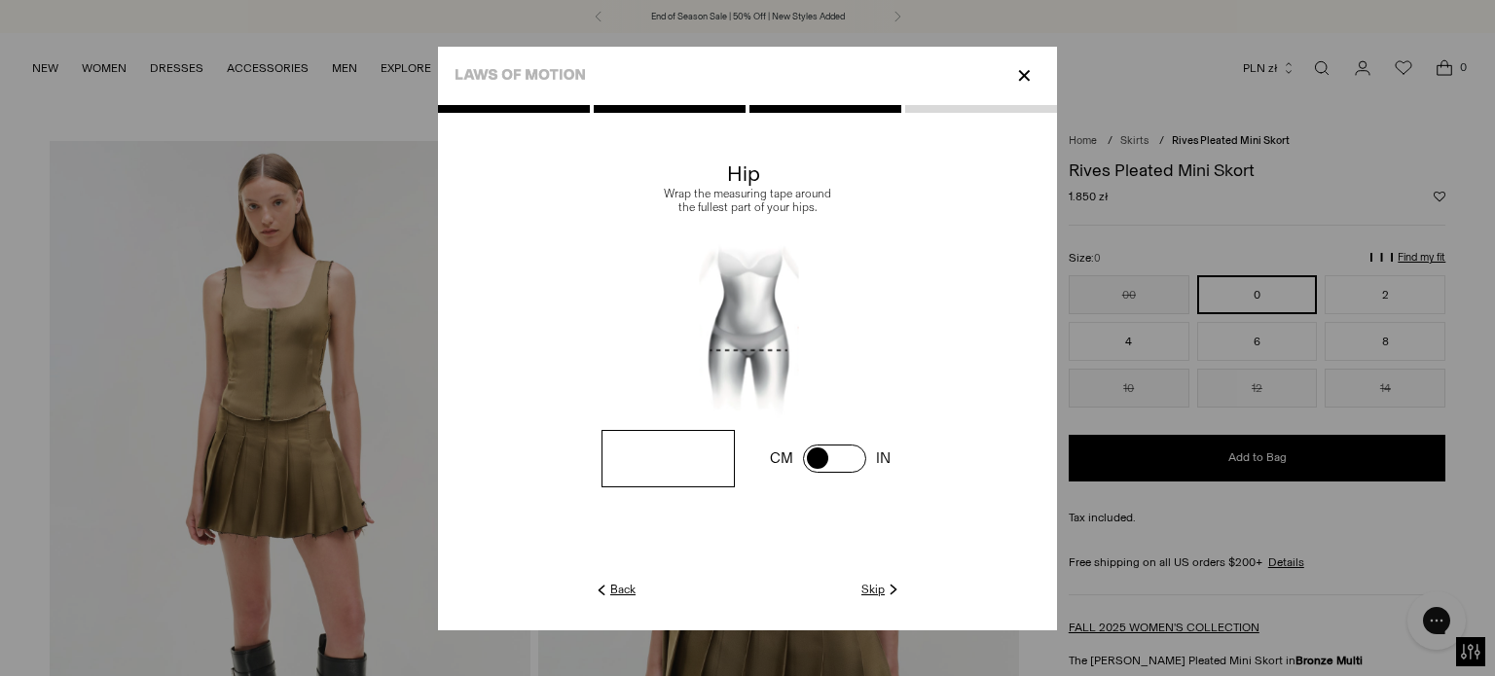
click at [875, 591] on link "Skip" at bounding box center [881, 590] width 41 height 18
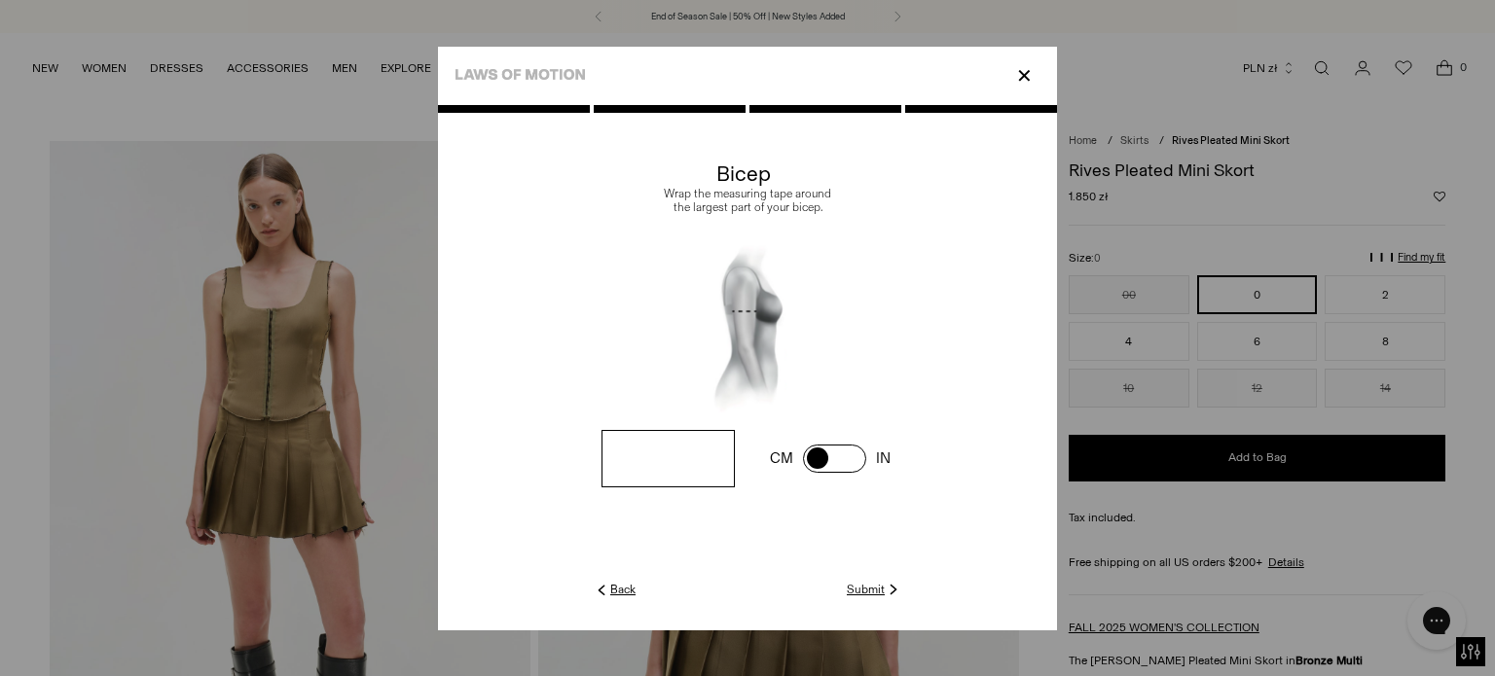
click at [875, 591] on link "Submit" at bounding box center [874, 590] width 55 height 18
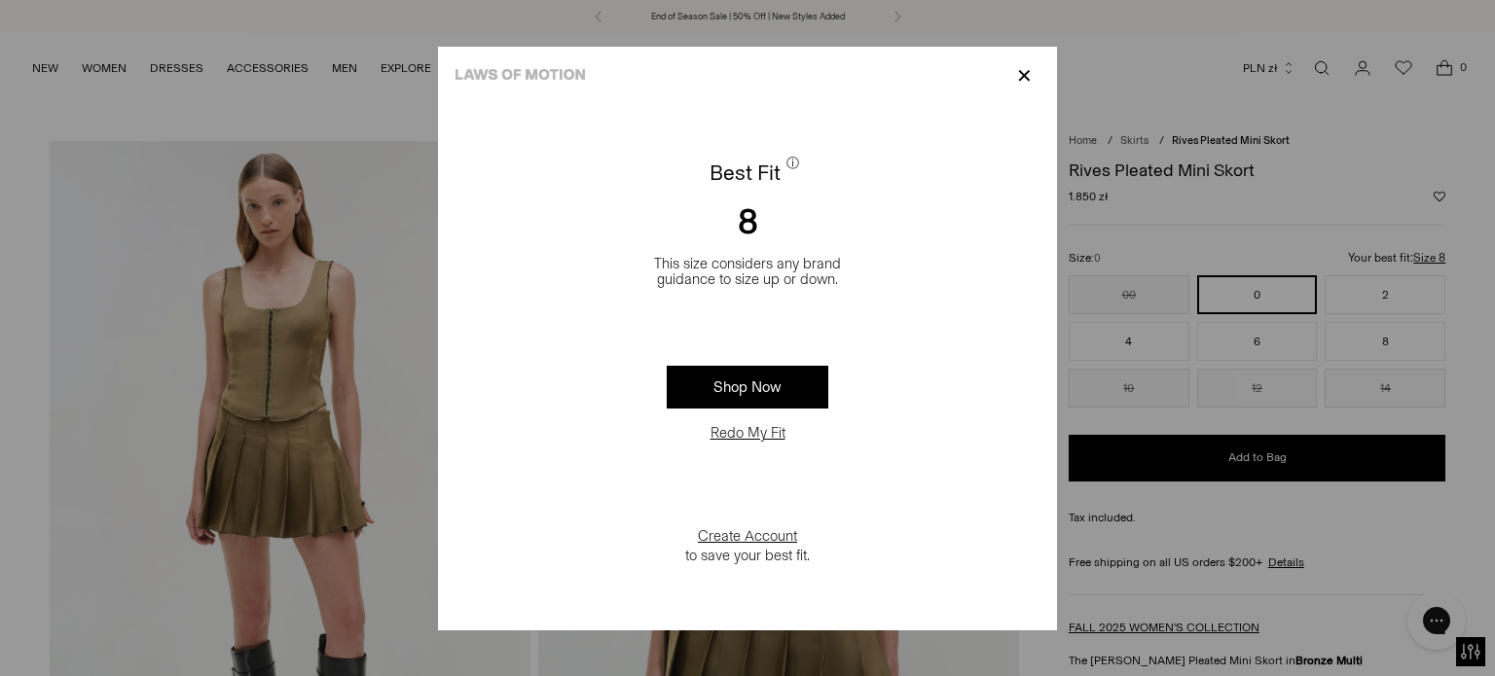
click at [1026, 73] on p "✕" at bounding box center [1024, 75] width 26 height 33
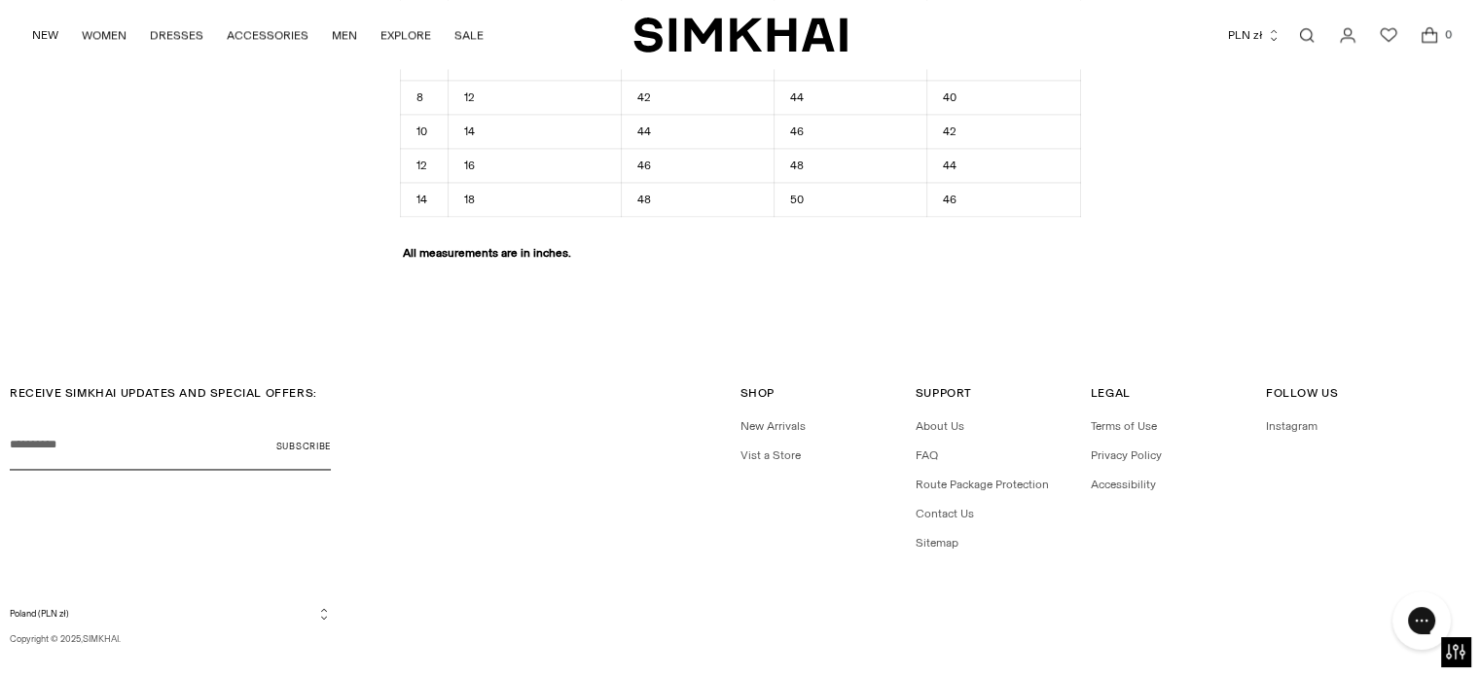
scroll to position [2973, 0]
